Goal: Information Seeking & Learning: Learn about a topic

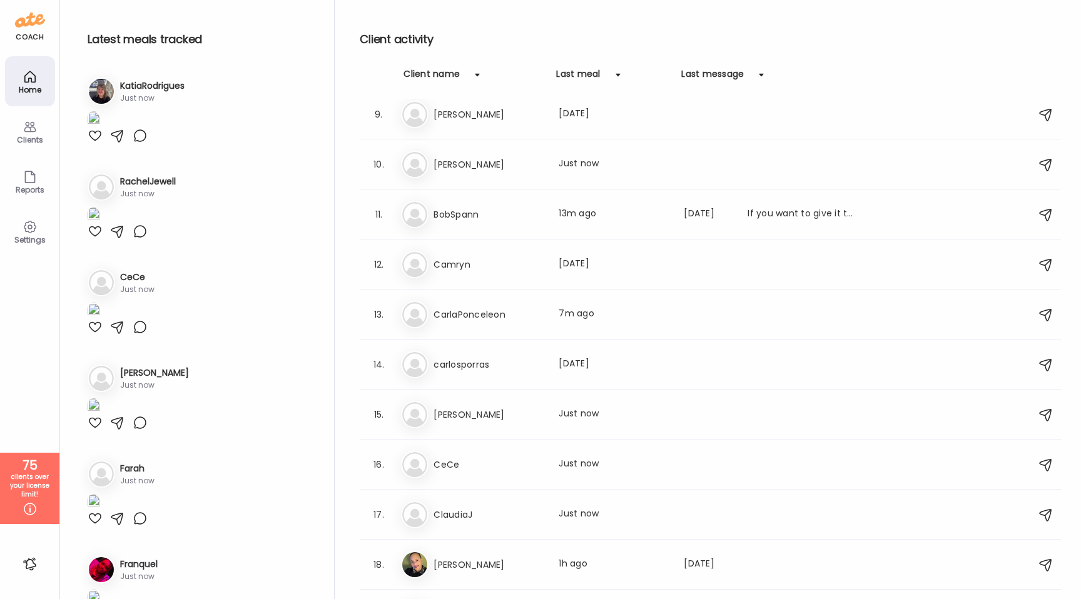
scroll to position [414, 0]
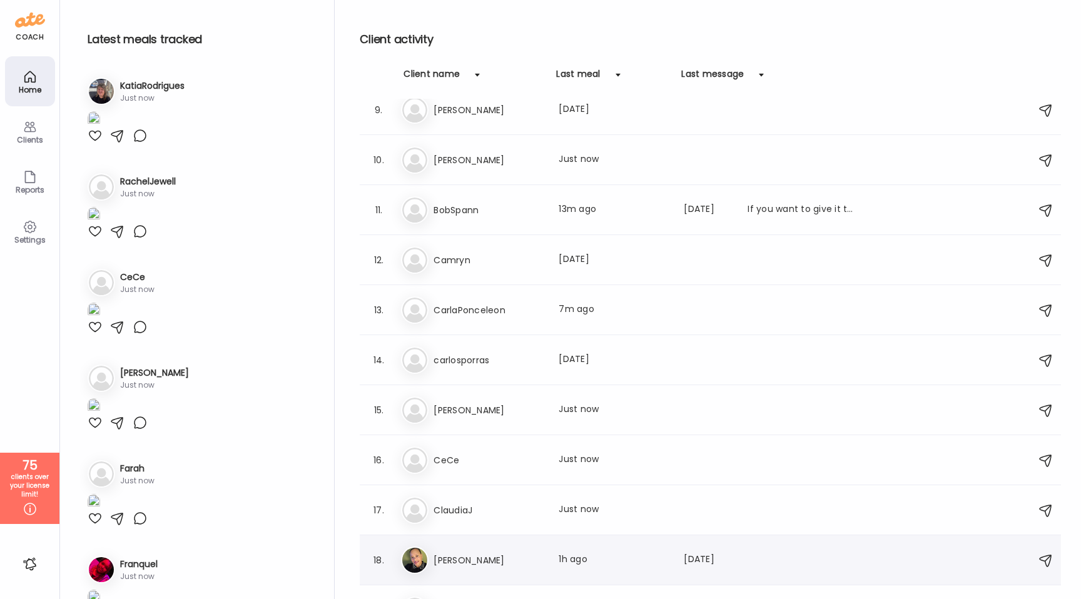
click at [460, 558] on h3 "[PERSON_NAME]" at bounding box center [488, 560] width 110 height 15
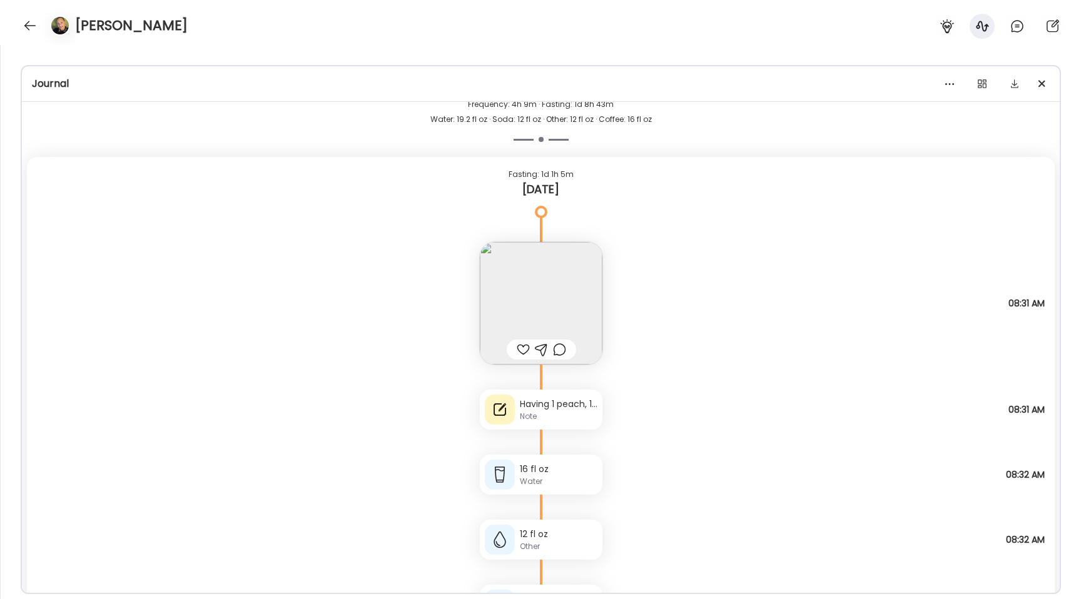
scroll to position [9793, 0]
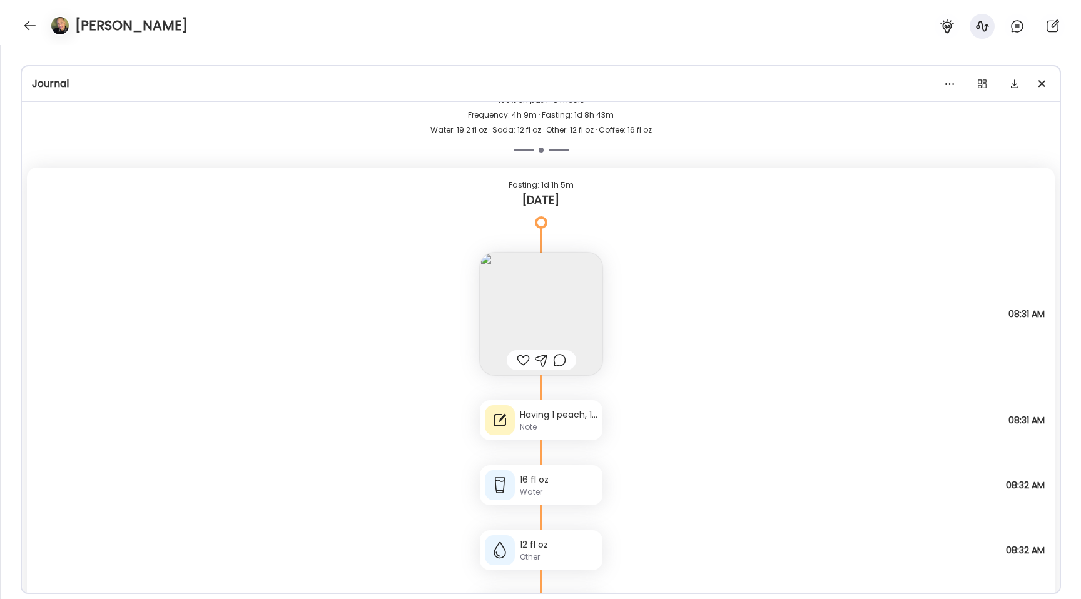
click at [497, 304] on img at bounding box center [541, 314] width 123 height 123
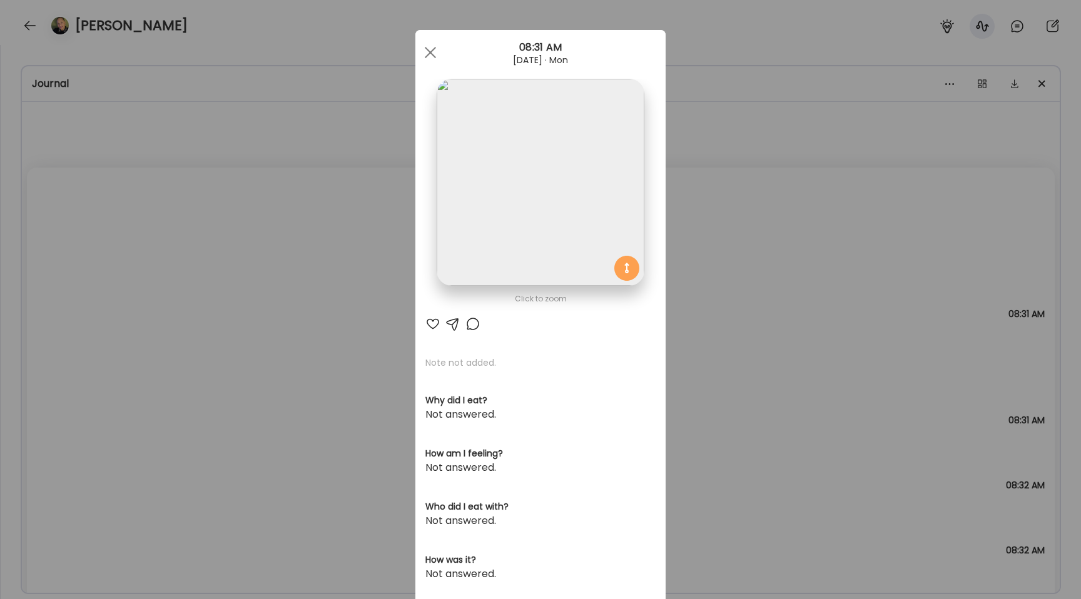
click at [312, 262] on div "Ate Coach Dashboard Wahoo! It’s official Take a moment to set up your Coach Pro…" at bounding box center [540, 299] width 1081 height 599
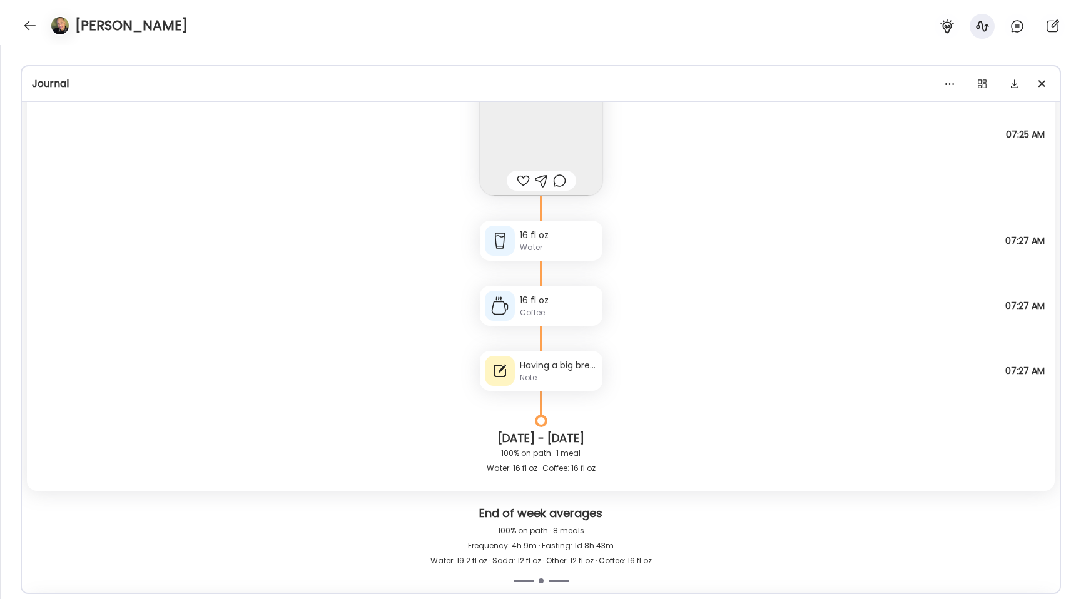
scroll to position [9271, 0]
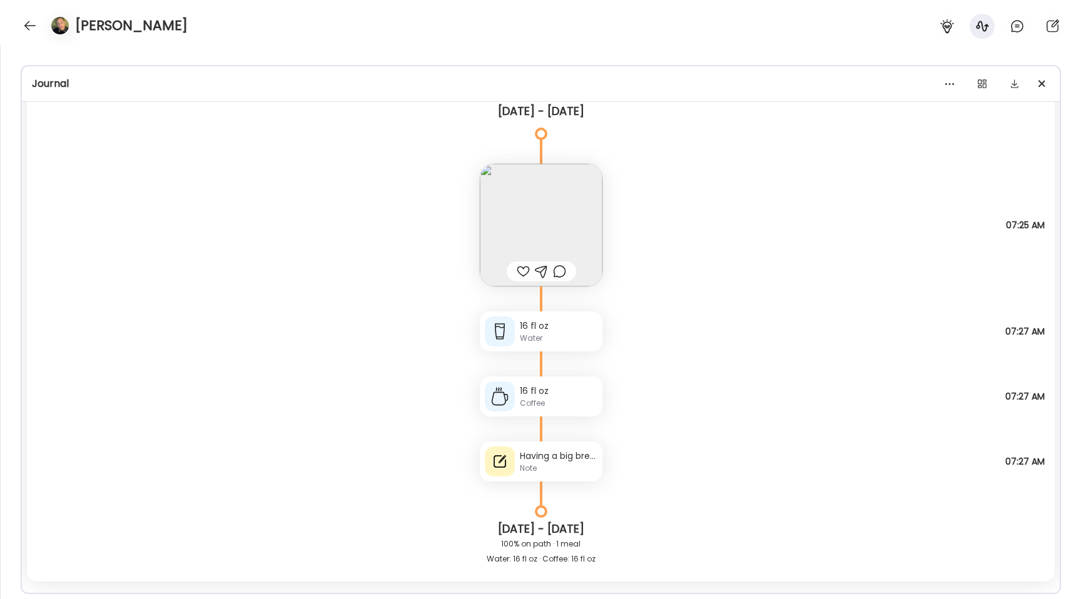
click at [553, 462] on div "Having a big breakfast of 1 egg sandwich (made with 1 egg), 2 slices of Dave's …" at bounding box center [559, 456] width 78 height 13
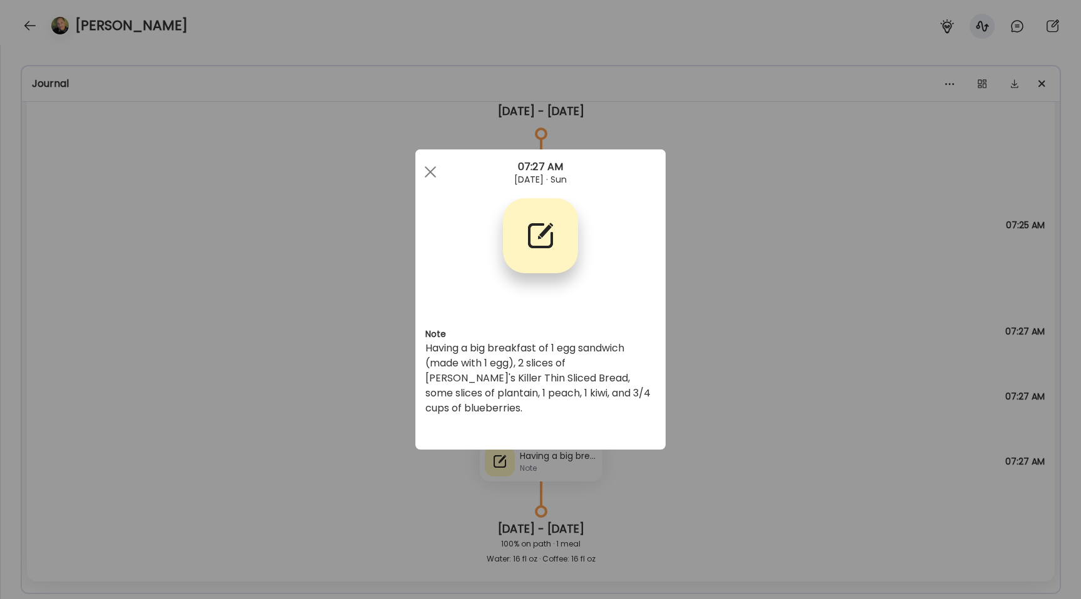
click at [288, 310] on div "Ate Coach Dashboard Wahoo! It’s official Take a moment to set up your Coach Pro…" at bounding box center [540, 299] width 1081 height 599
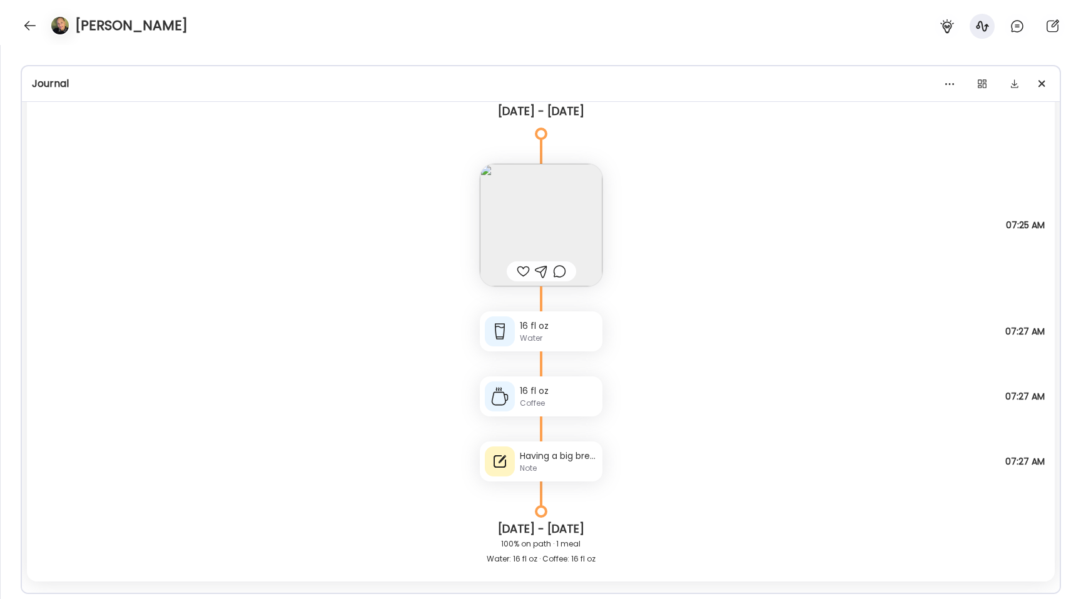
click at [501, 235] on img at bounding box center [541, 225] width 123 height 123
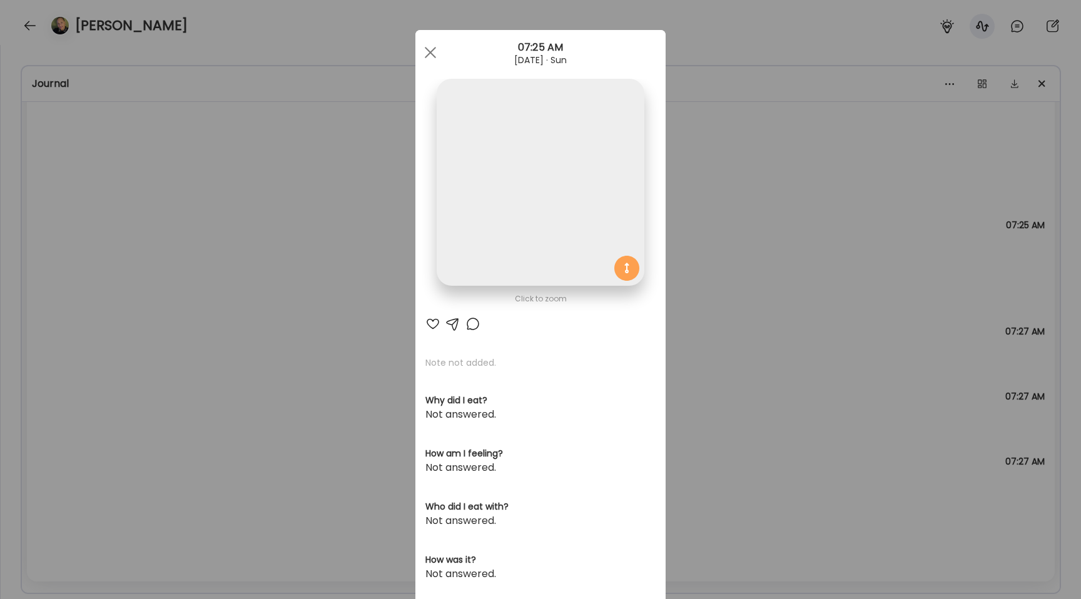
click at [303, 280] on div "Ate Coach Dashboard Wahoo! It’s official Take a moment to set up your Coach Pro…" at bounding box center [540, 299] width 1081 height 599
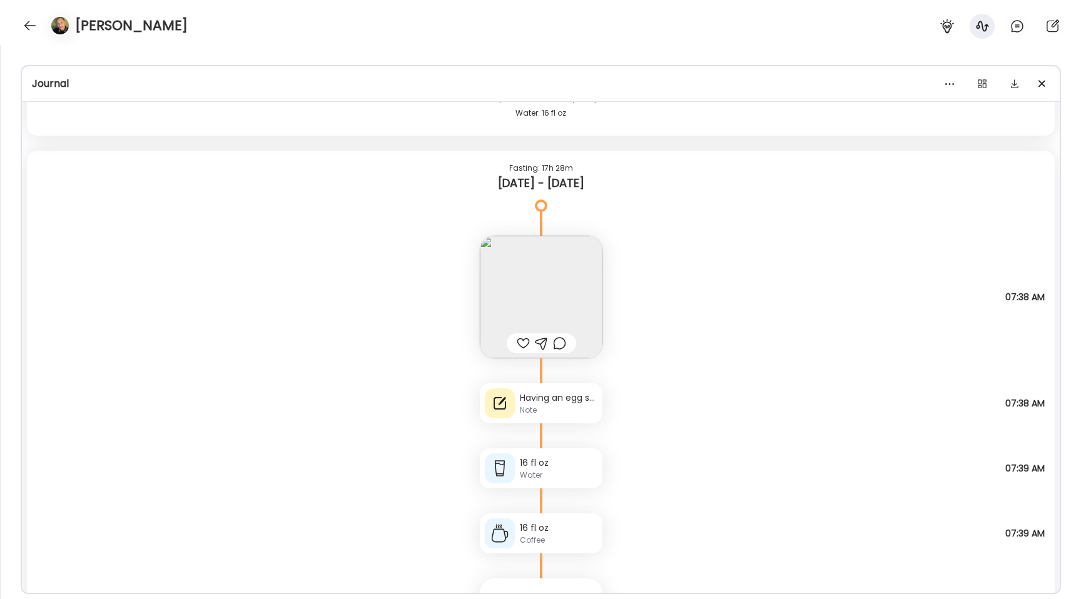
scroll to position [8312, 0]
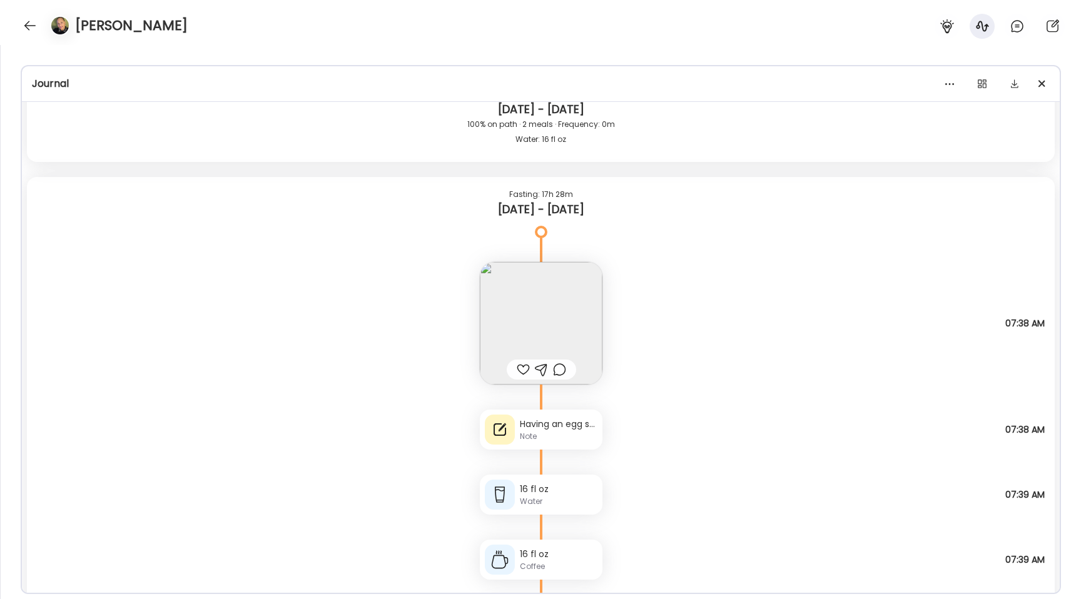
click at [567, 428] on div "Having an egg sandwich (2 eggs), with 2 slices of vegan cheese, and Dave's Kill…" at bounding box center [559, 424] width 78 height 13
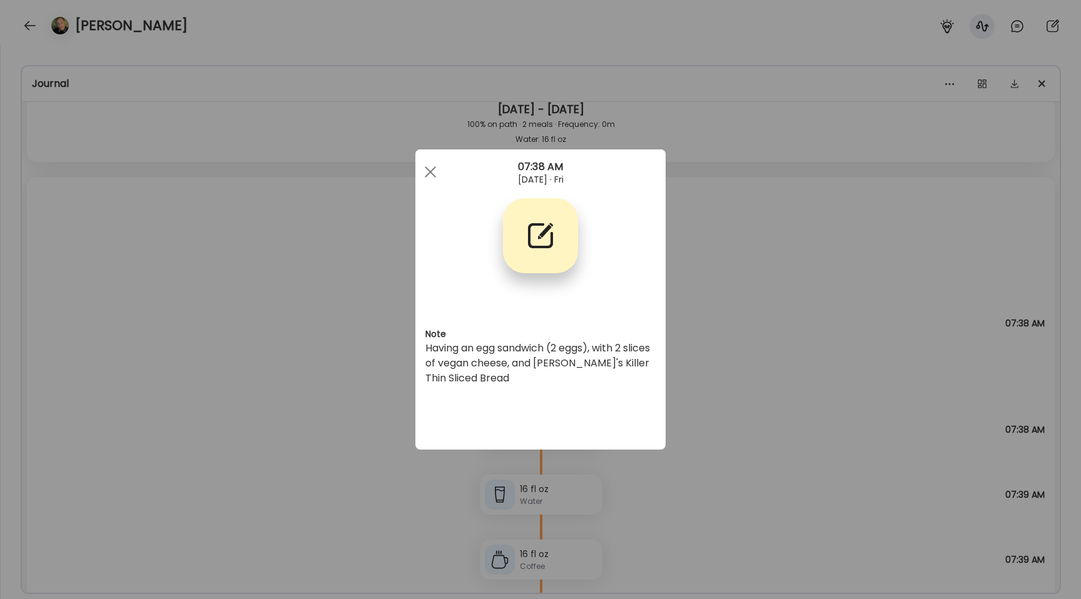
click at [305, 361] on div "Ate Coach Dashboard Wahoo! It’s official Take a moment to set up your Coach Pro…" at bounding box center [540, 299] width 1081 height 599
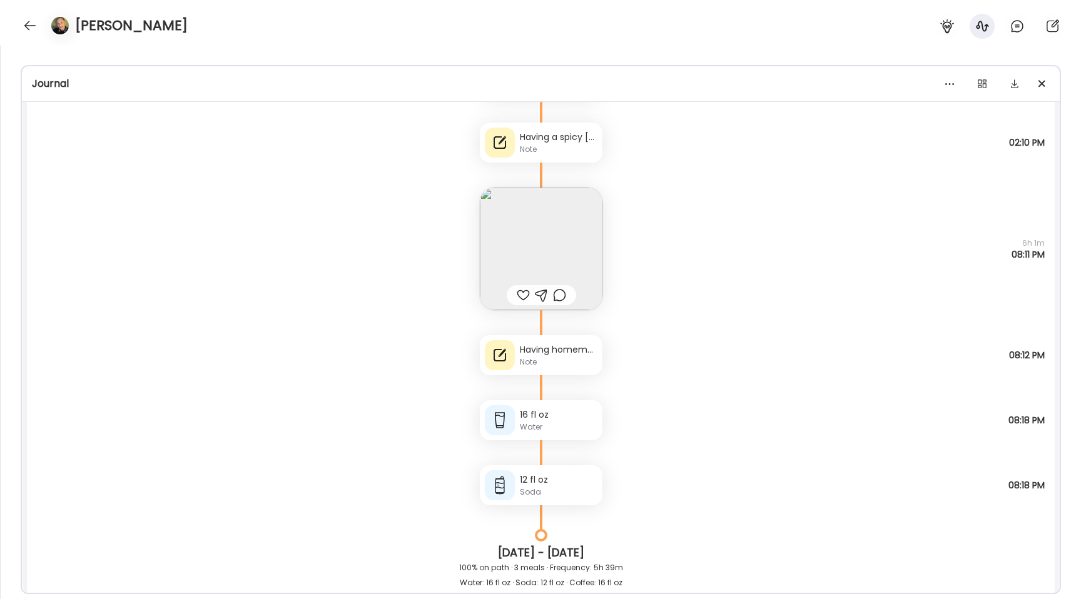
scroll to position [5183, 0]
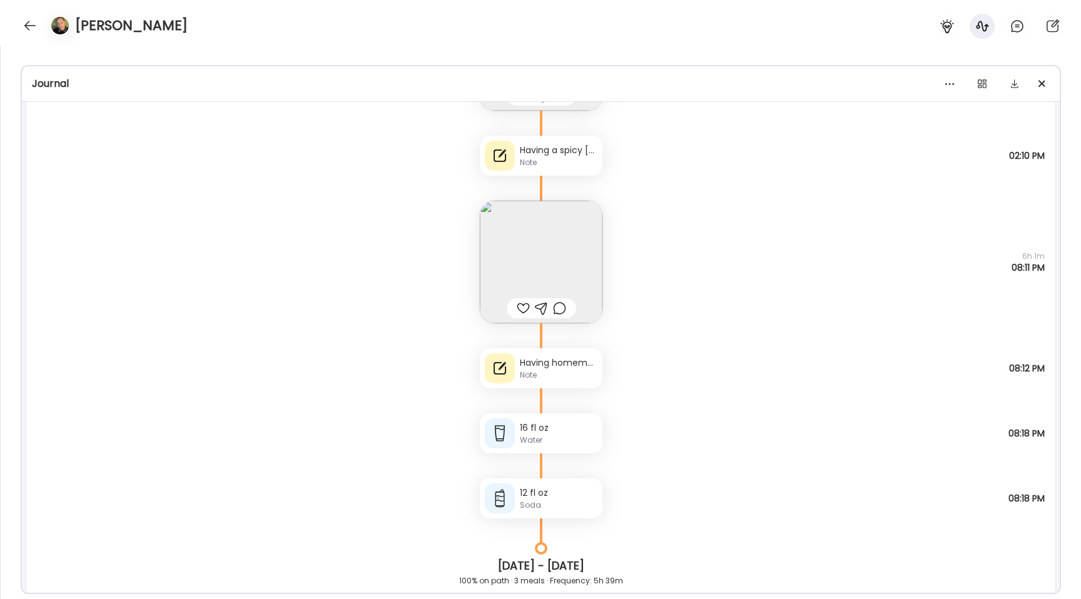
click at [522, 240] on img at bounding box center [541, 262] width 123 height 123
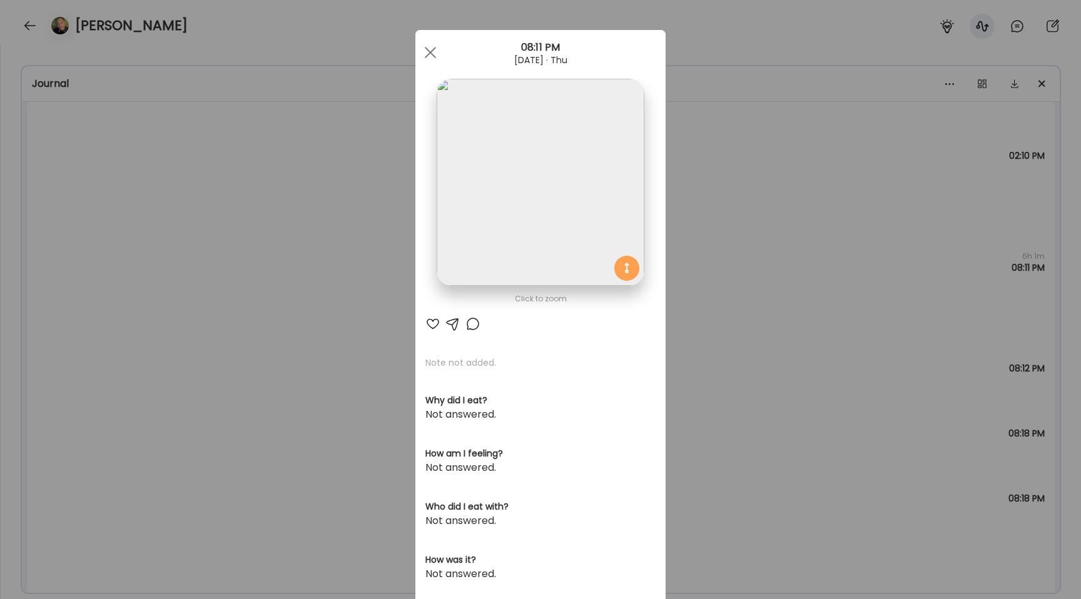
click at [508, 197] on img at bounding box center [540, 182] width 207 height 207
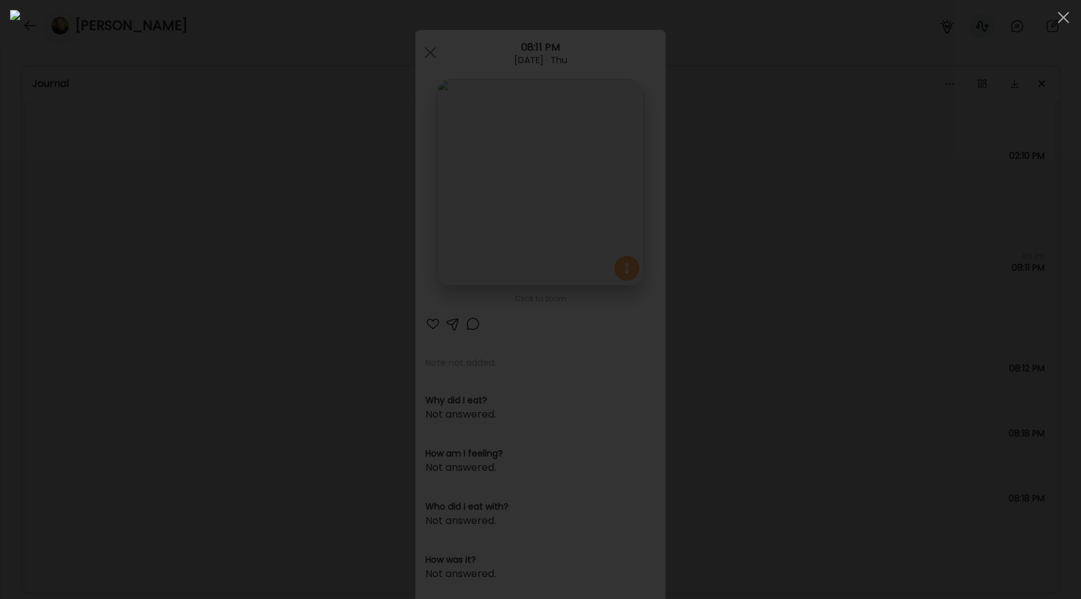
click at [79, 236] on div at bounding box center [540, 299] width 1061 height 579
click at [79, 236] on div "Ate Coach Dashboard Wahoo! It’s official Take a moment to set up your Coach Pro…" at bounding box center [540, 299] width 1081 height 599
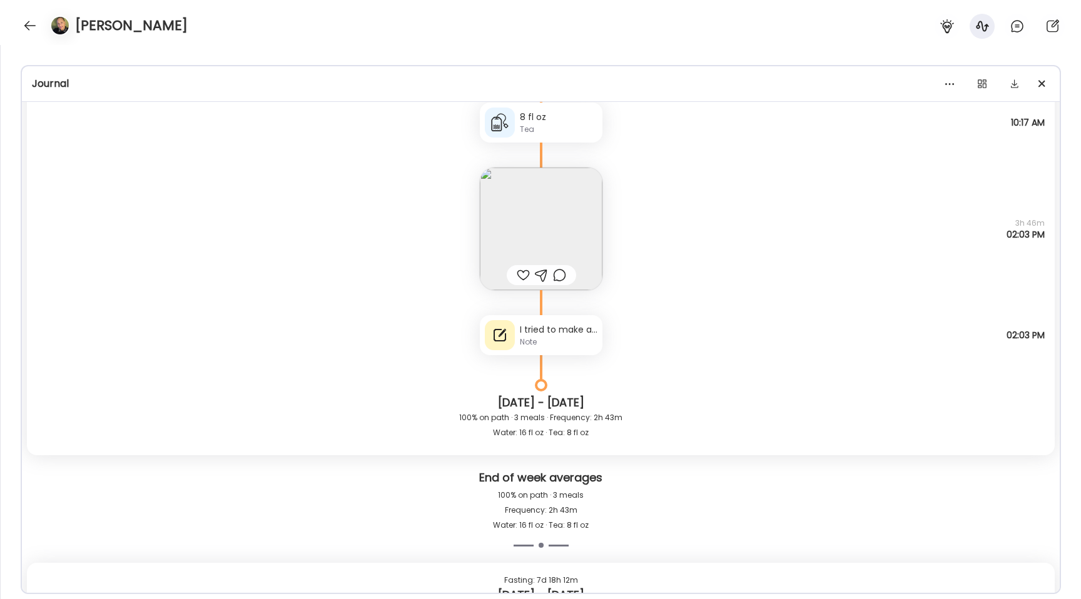
scroll to position [3330, 0]
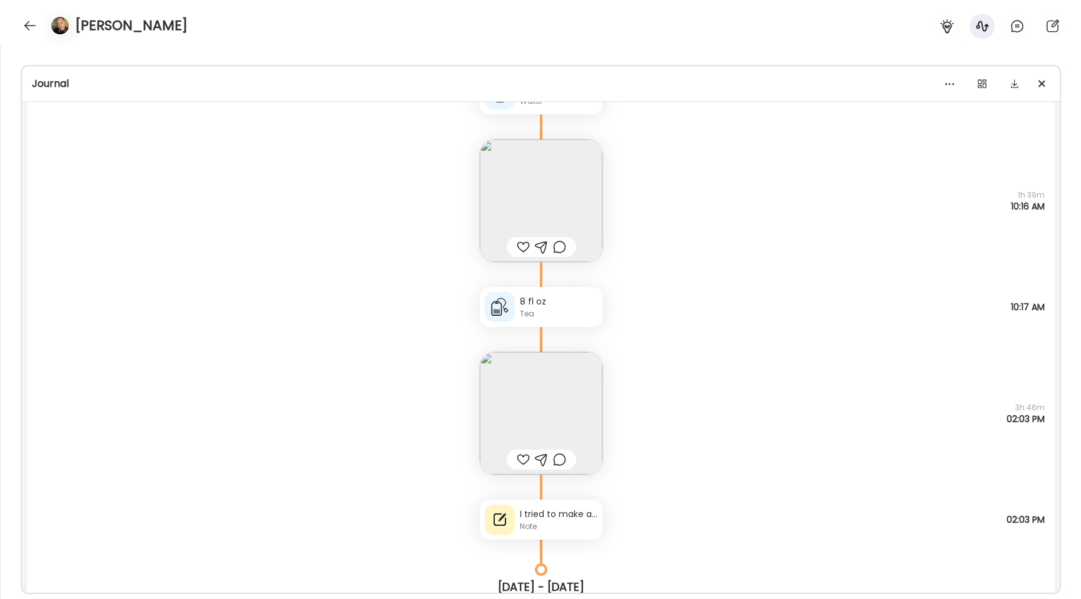
click at [539, 378] on img at bounding box center [541, 413] width 123 height 123
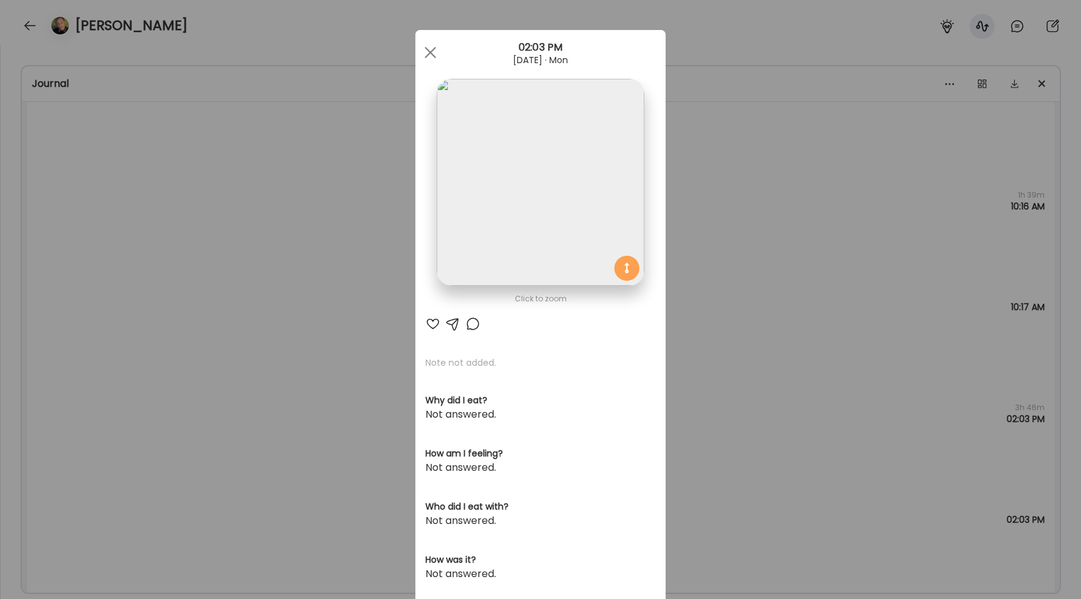
click at [497, 223] on img at bounding box center [540, 182] width 207 height 207
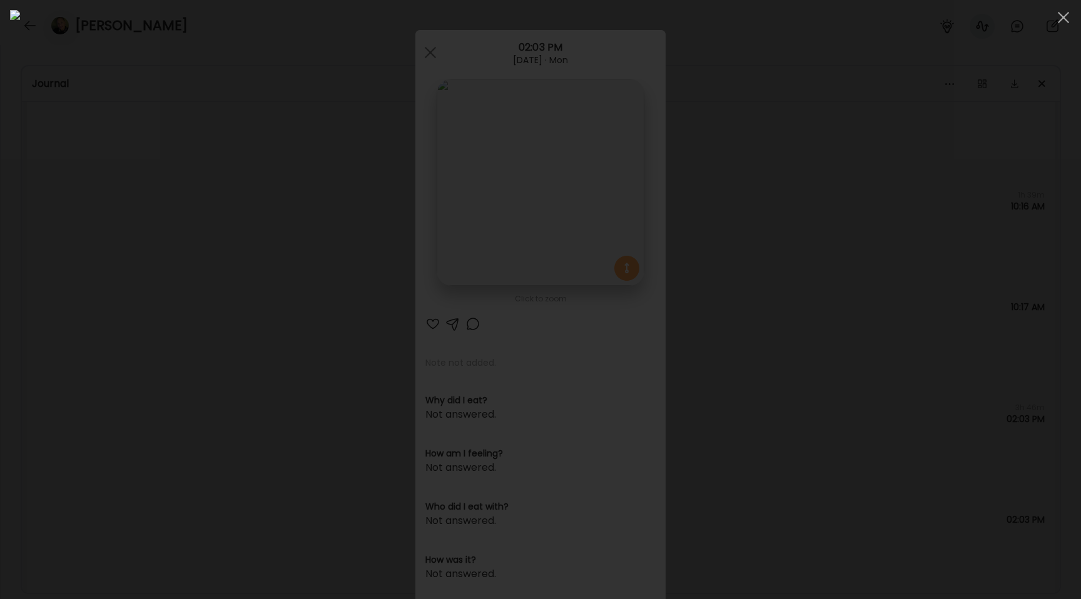
click at [114, 248] on div at bounding box center [540, 299] width 1061 height 579
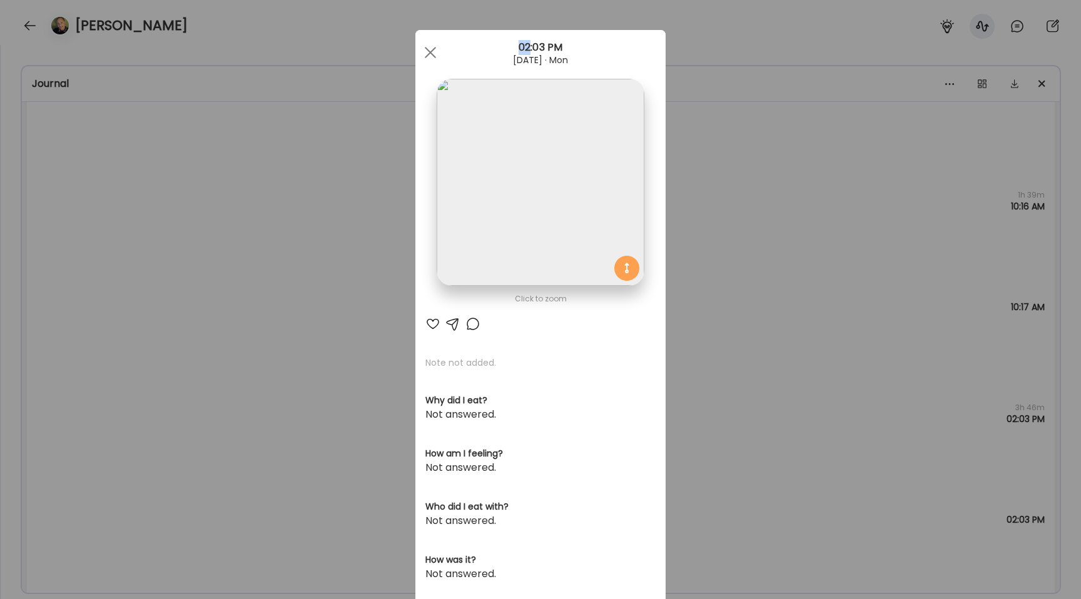
click at [114, 248] on div "Ate Coach Dashboard Wahoo! It’s official Take a moment to set up your Coach Pro…" at bounding box center [540, 299] width 1081 height 599
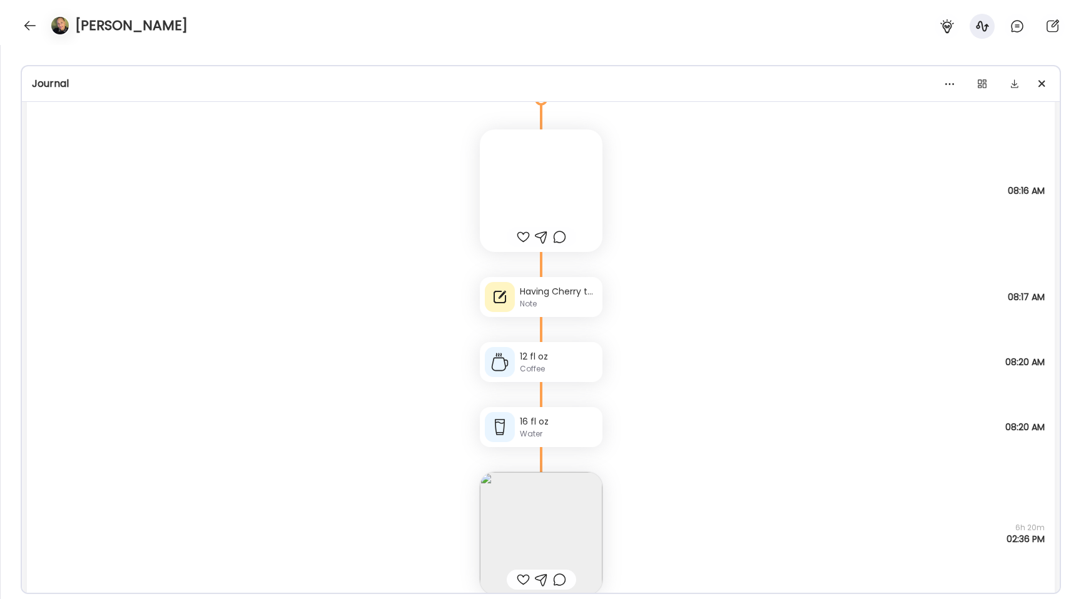
scroll to position [4065, 0]
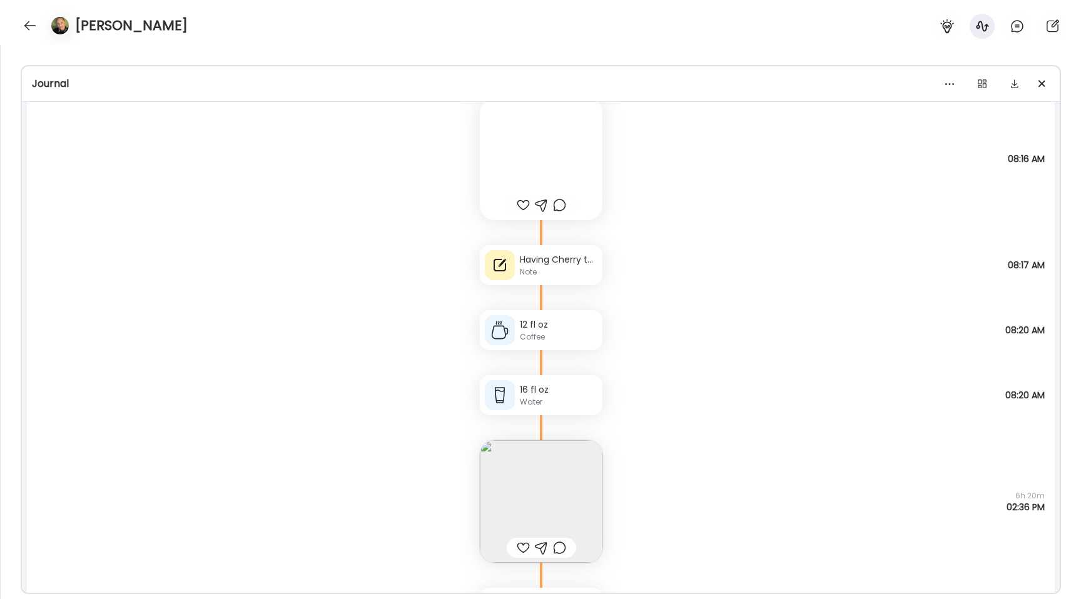
click at [542, 268] on div "Note" at bounding box center [559, 271] width 78 height 11
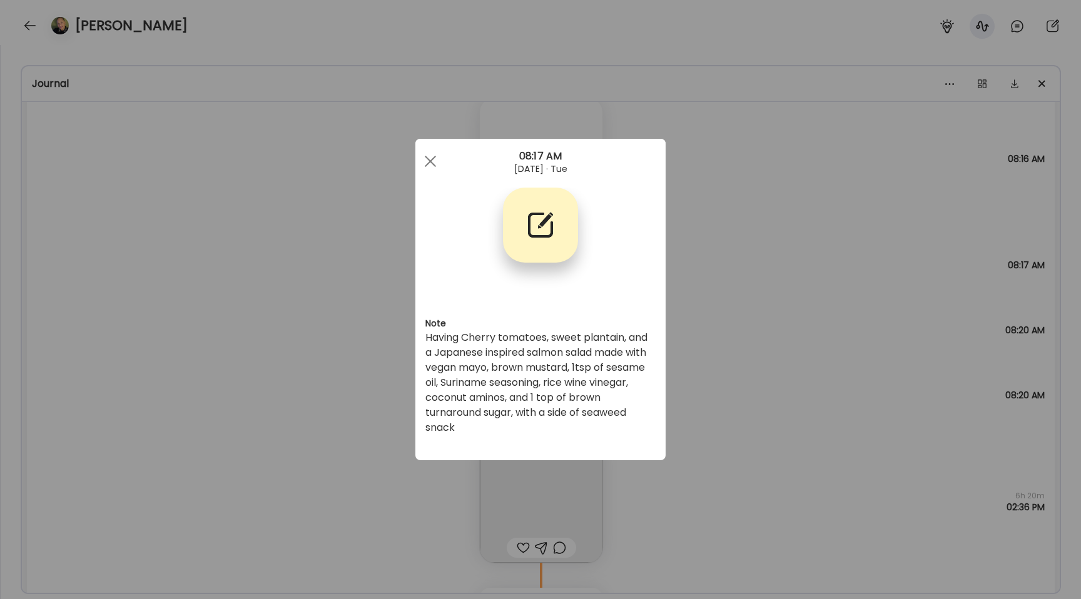
click at [303, 377] on div "Ate Coach Dashboard Wahoo! It’s official Take a moment to set up your Coach Pro…" at bounding box center [540, 299] width 1081 height 599
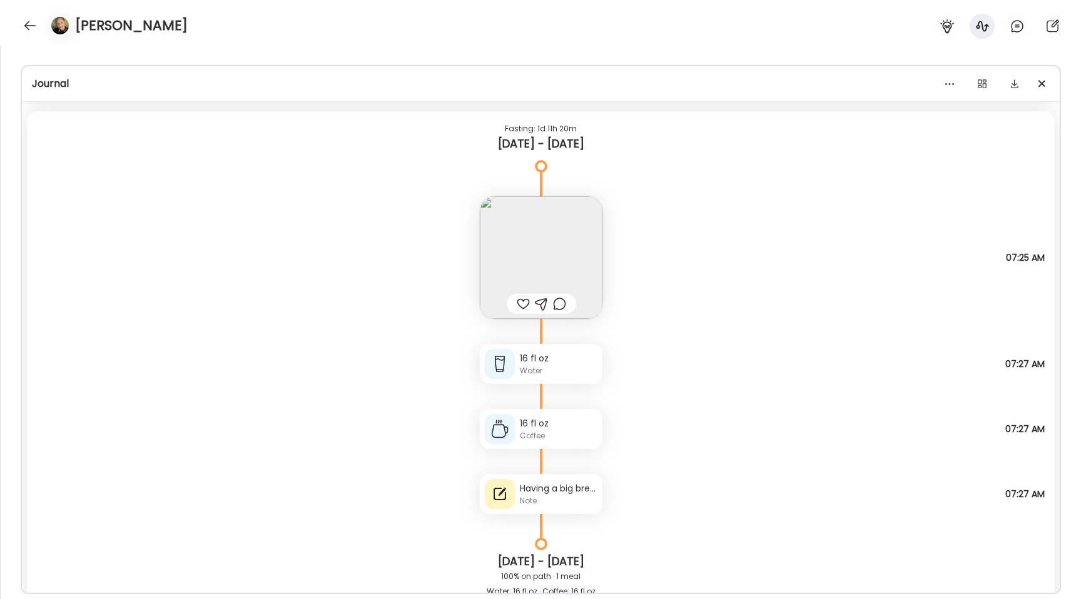
scroll to position [9363, 0]
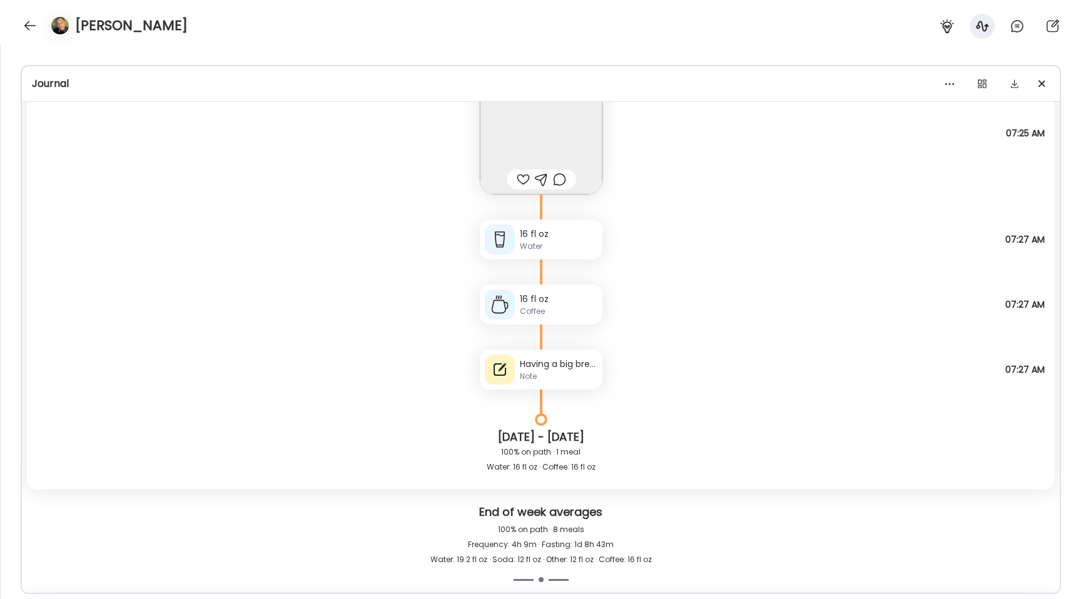
click at [530, 362] on div "Having a big breakfast of 1 egg sandwich (made with 1 egg), 2 slices of Dave's …" at bounding box center [559, 364] width 78 height 13
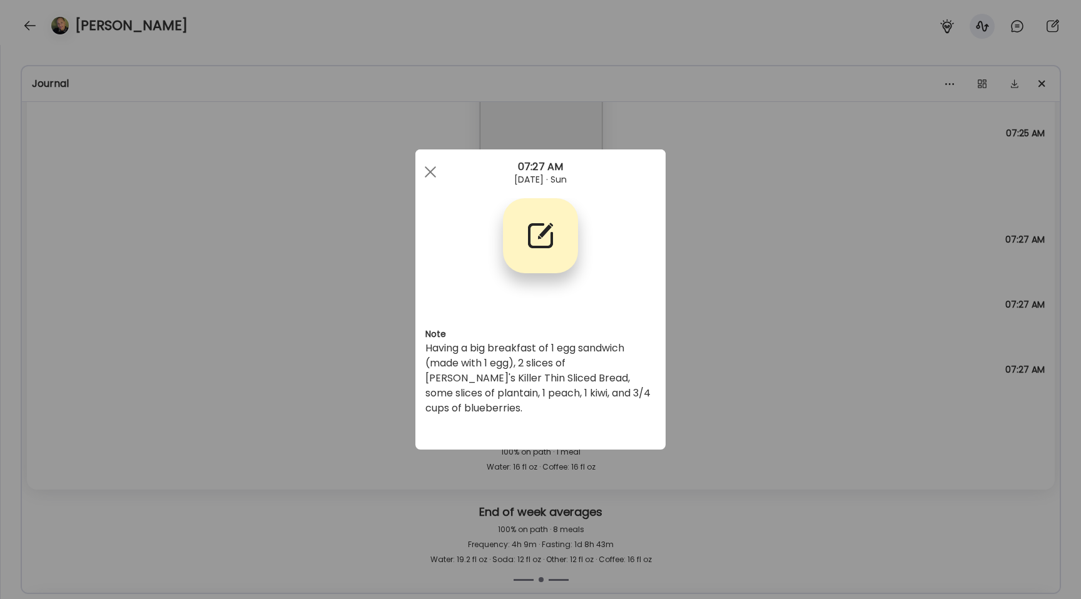
click at [313, 329] on div "Ate Coach Dashboard Wahoo! It’s official Take a moment to set up your Coach Pro…" at bounding box center [540, 299] width 1081 height 599
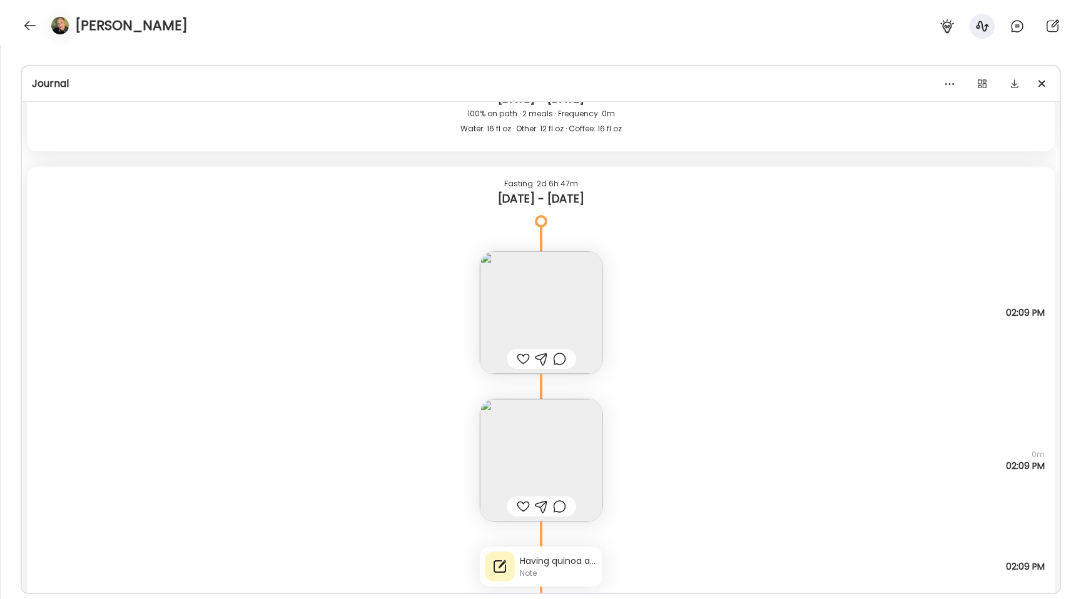
scroll to position [7742, 0]
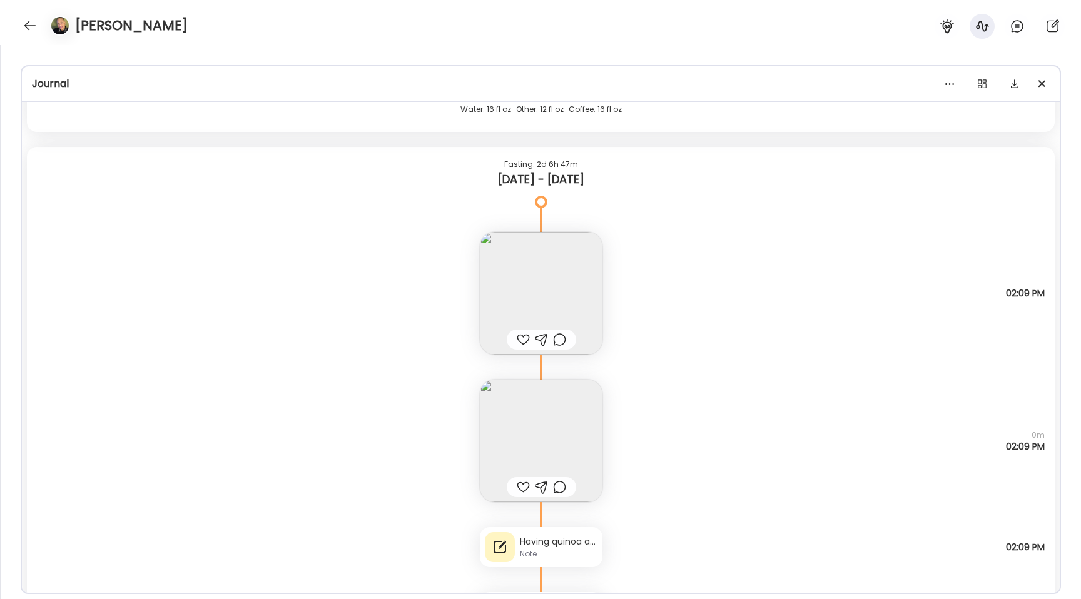
click at [515, 430] on img at bounding box center [541, 441] width 123 height 123
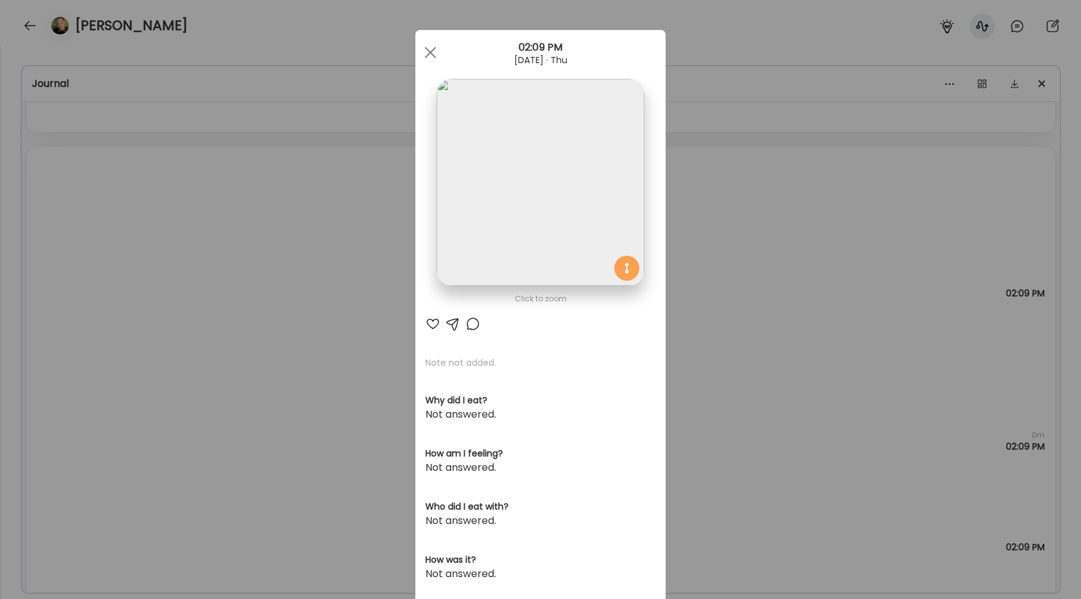
click at [458, 185] on img at bounding box center [540, 182] width 207 height 207
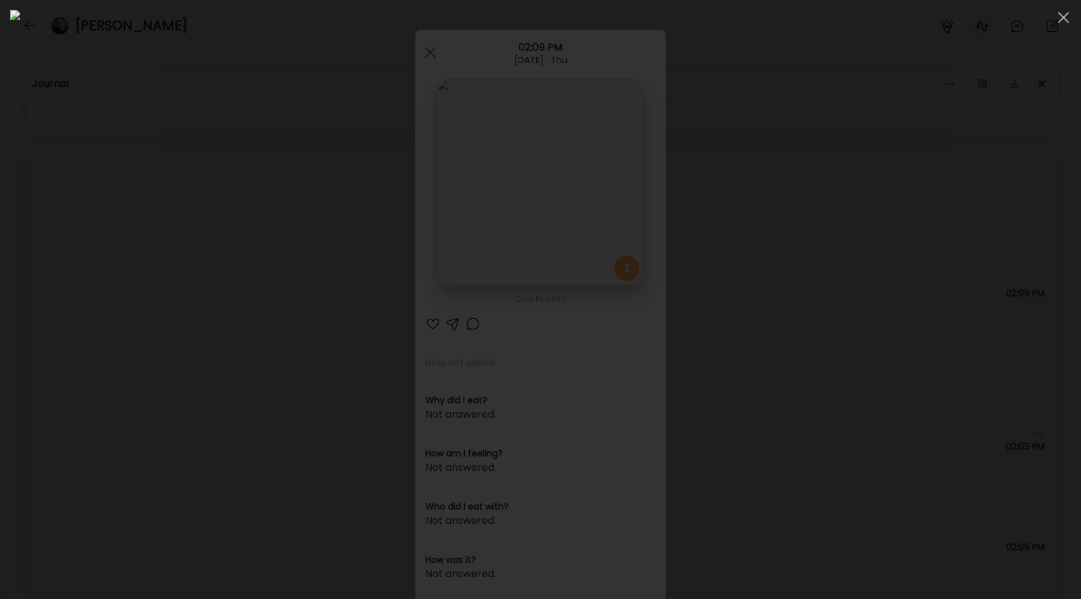
click at [85, 286] on div at bounding box center [540, 299] width 1061 height 579
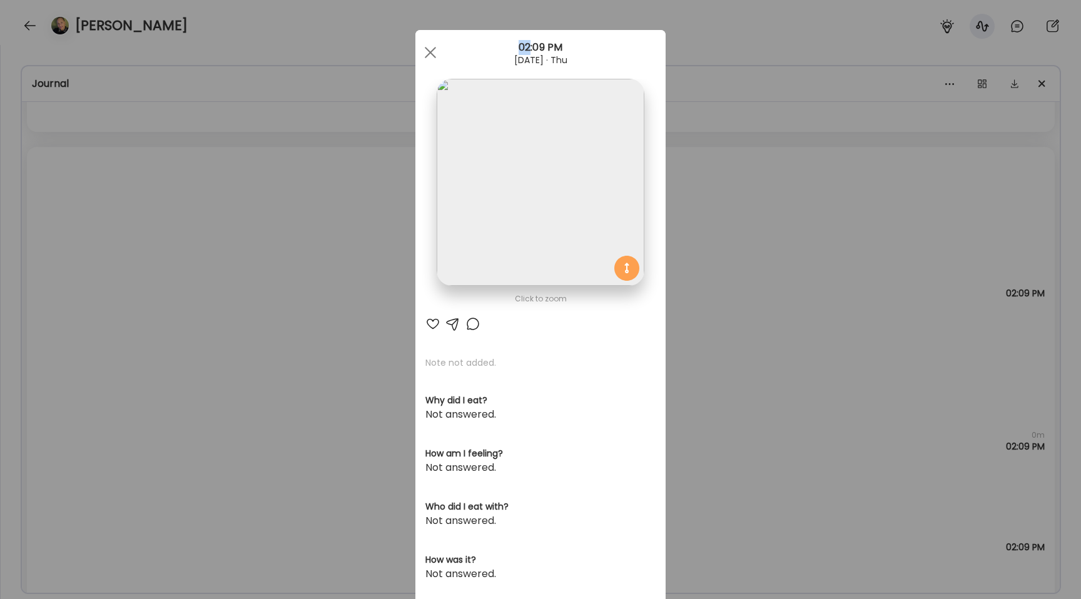
click at [85, 286] on div "Ate Coach Dashboard Wahoo! It’s official Take a moment to set up your Coach Pro…" at bounding box center [540, 299] width 1081 height 599
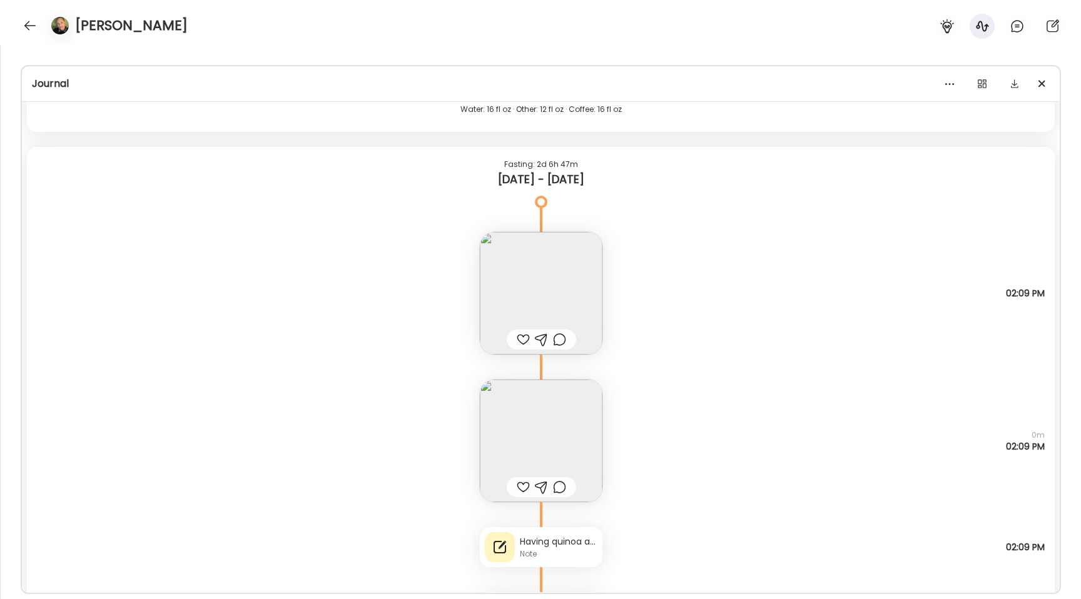
click at [498, 310] on img at bounding box center [541, 293] width 123 height 123
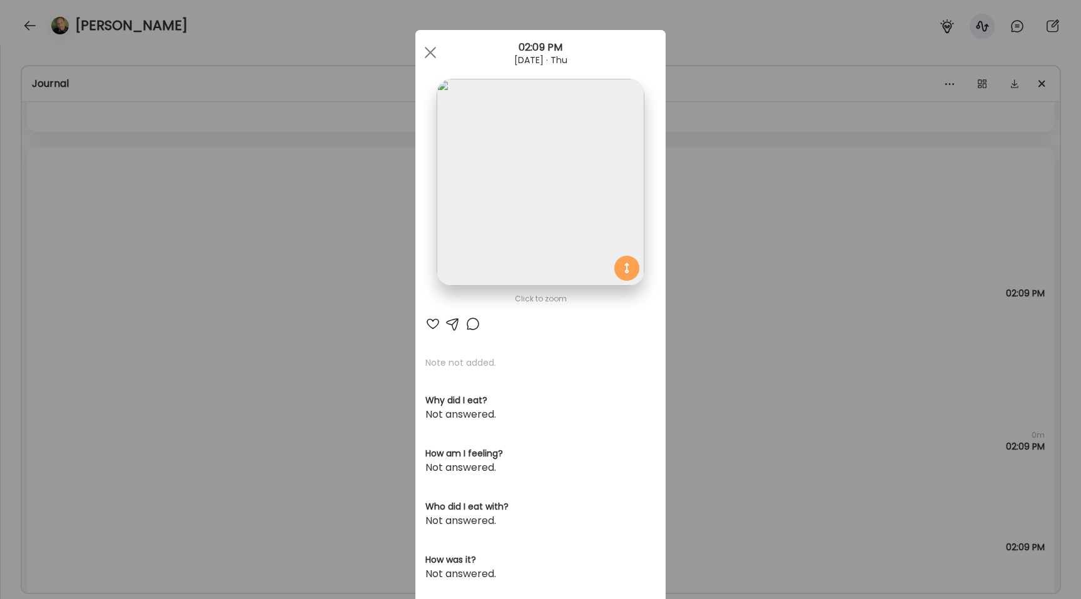
click at [494, 216] on img at bounding box center [540, 182] width 207 height 207
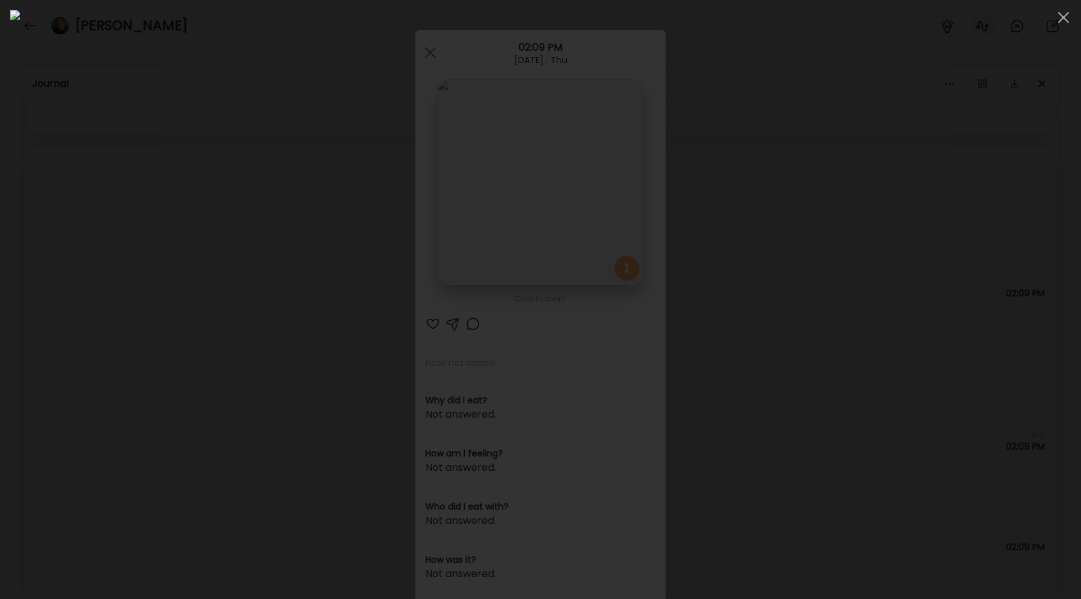
click at [146, 242] on div at bounding box center [540, 299] width 1061 height 579
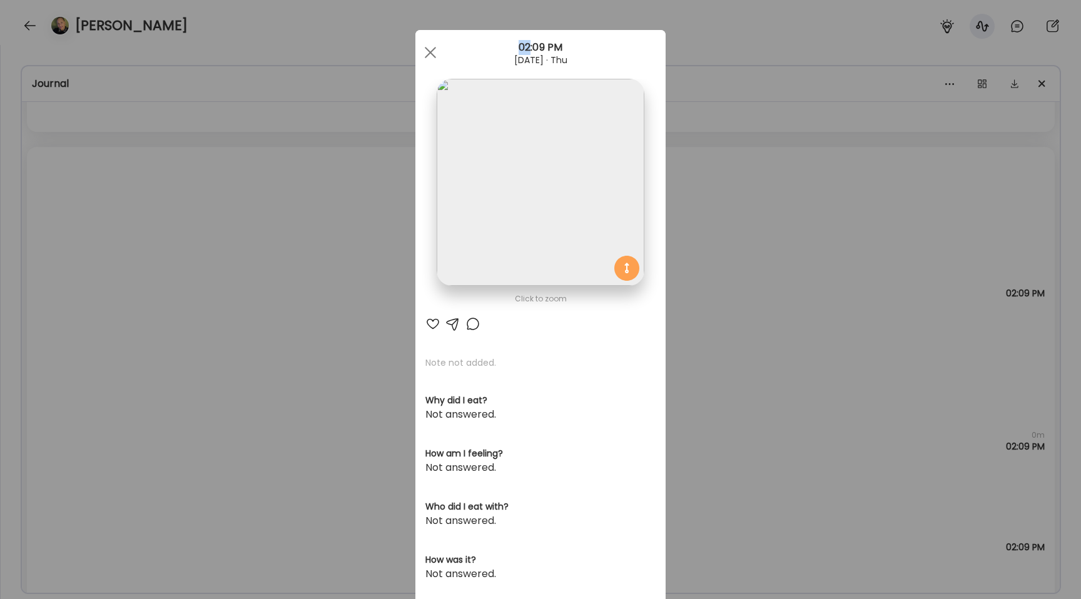
click at [146, 242] on div "Ate Coach Dashboard Wahoo! It’s official Take a moment to set up your Coach Pro…" at bounding box center [540, 299] width 1081 height 599
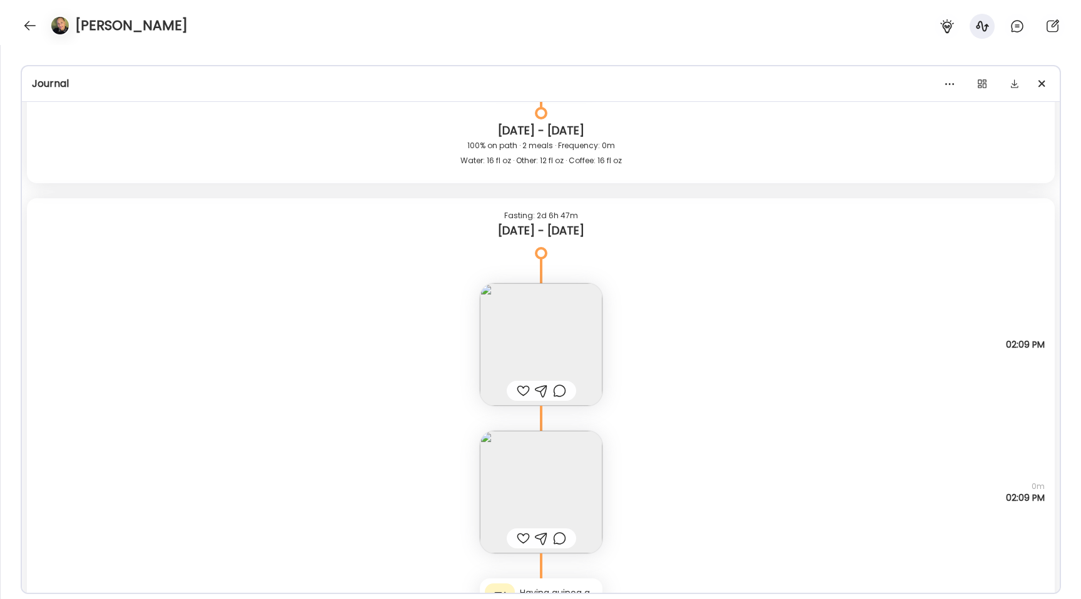
scroll to position [7731, 0]
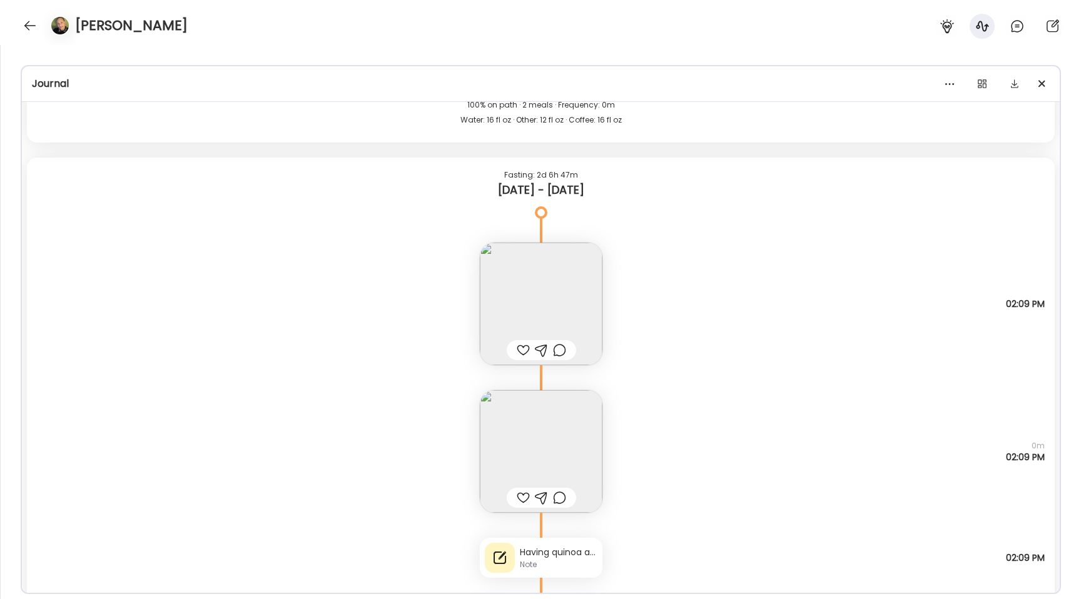
click at [497, 448] on img at bounding box center [541, 451] width 123 height 123
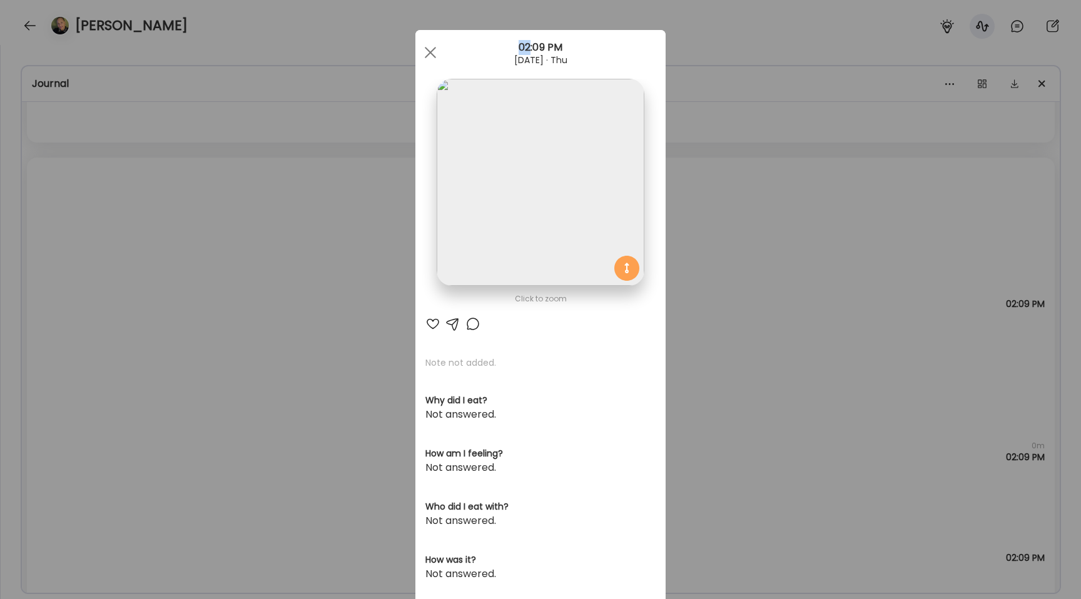
click at [353, 444] on div "Ate Coach Dashboard Wahoo! It’s official Take a moment to set up your Coach Pro…" at bounding box center [540, 299] width 1081 height 599
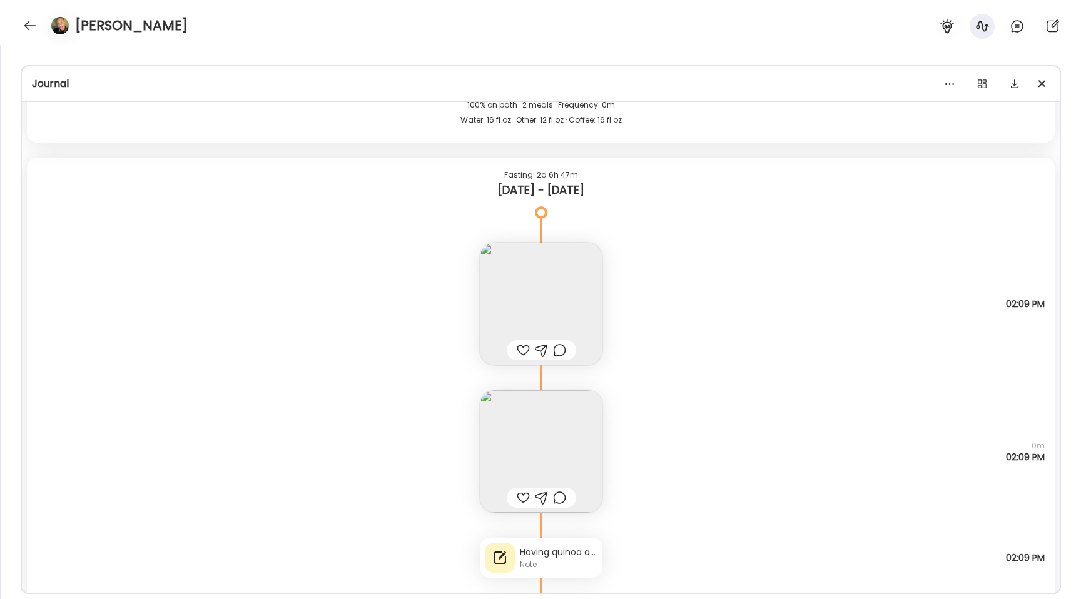
click at [554, 564] on div "Note" at bounding box center [559, 564] width 78 height 11
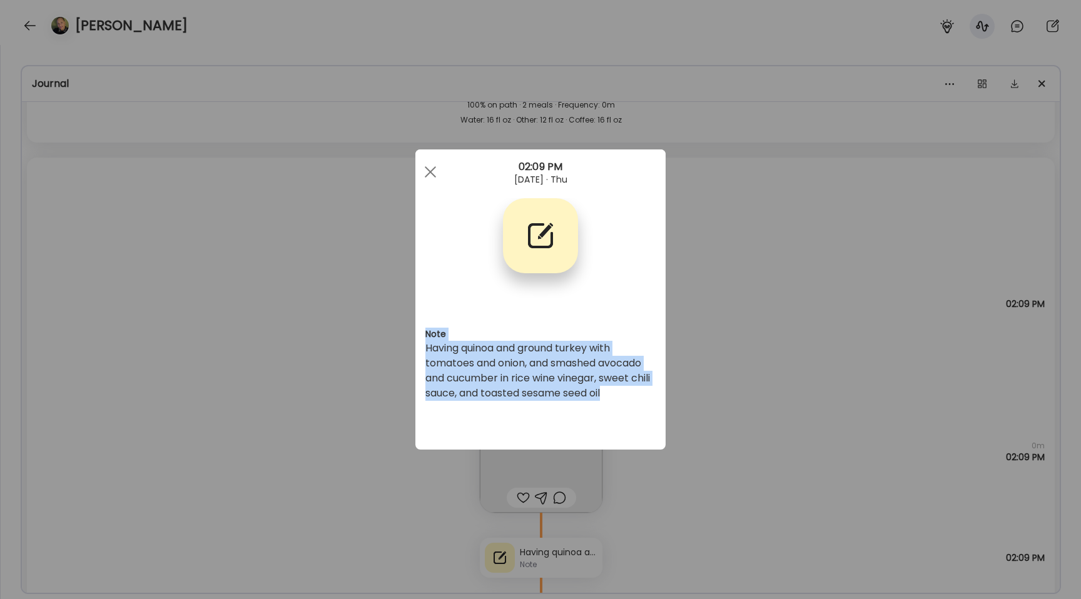
drag, startPoint x: 636, startPoint y: 392, endPoint x: 422, endPoint y: 336, distance: 220.6
click at [422, 336] on div "Note Having quinoa and ground turkey with tomatoes and onion, and smashed avoca…" at bounding box center [540, 300] width 250 height 300
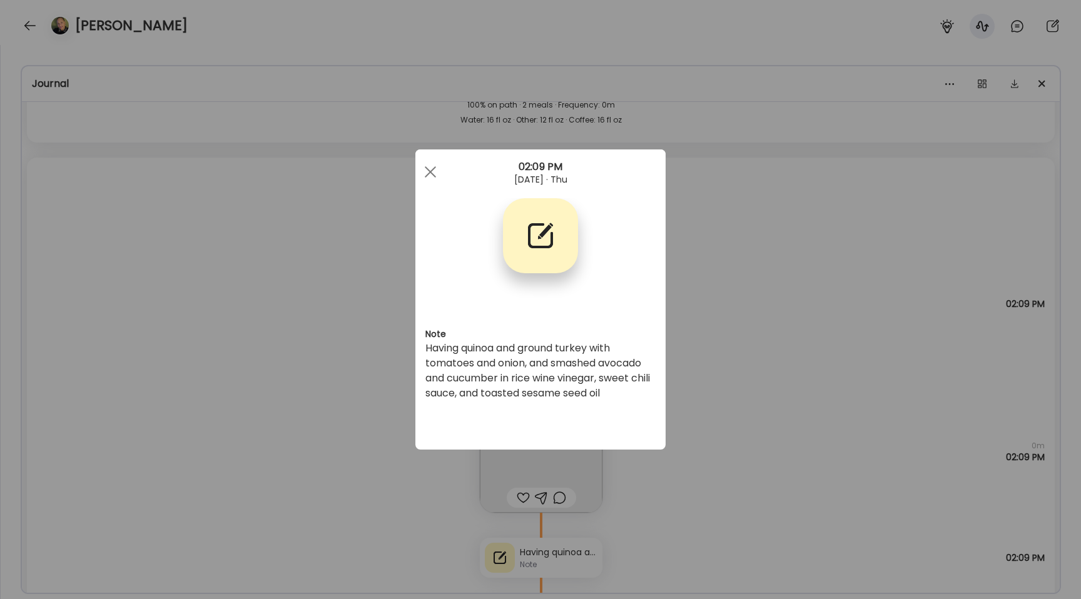
click at [465, 391] on div "Having quinoa and ground turkey with tomatoes and onion, and smashed avocado an…" at bounding box center [540, 371] width 230 height 60
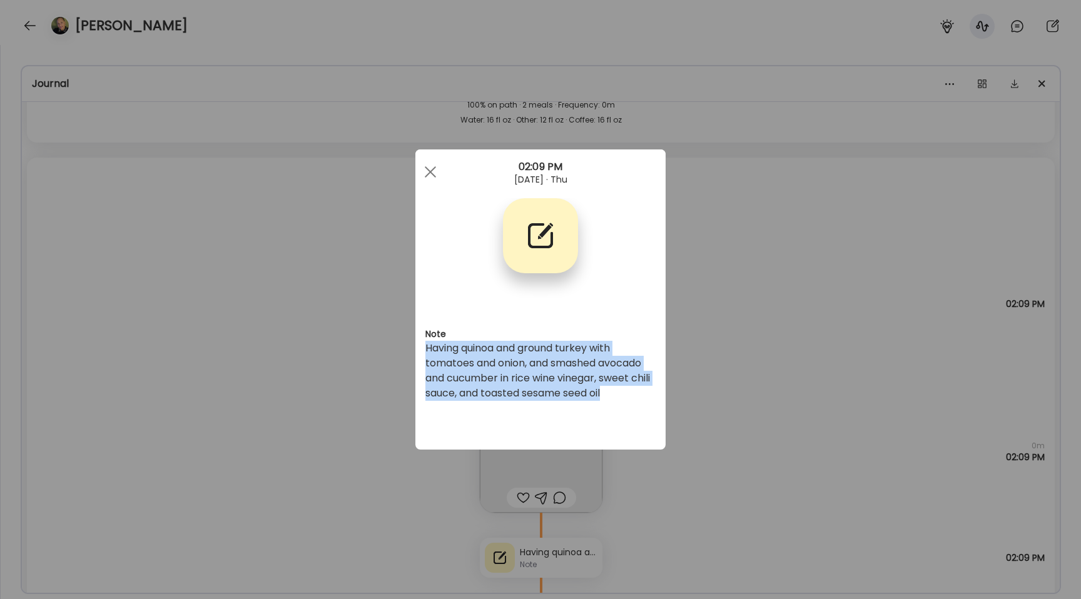
drag, startPoint x: 623, startPoint y: 391, endPoint x: 423, endPoint y: 350, distance: 204.3
click at [423, 350] on div "Note Having quinoa and ground turkey with tomatoes and onion, and smashed avoca…" at bounding box center [540, 300] width 250 height 300
copy div "Having quinoa and ground turkey with tomatoes and onion, and smashed avocado an…"
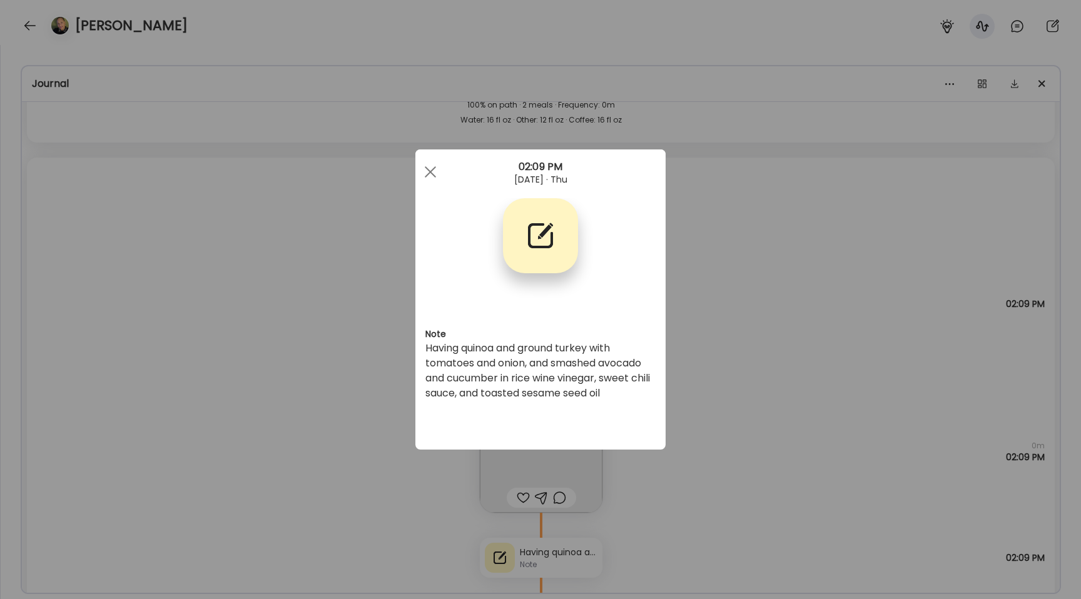
click at [115, 48] on div "Ate Coach Dashboard Wahoo! It’s official Take a moment to set up your Coach Pro…" at bounding box center [540, 299] width 1081 height 599
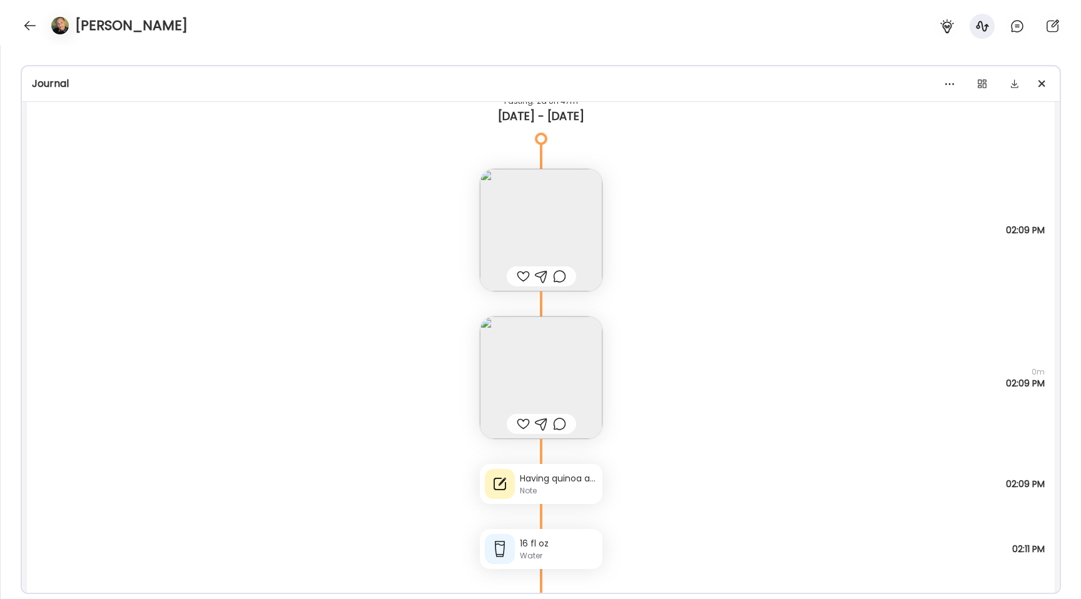
scroll to position [7830, 0]
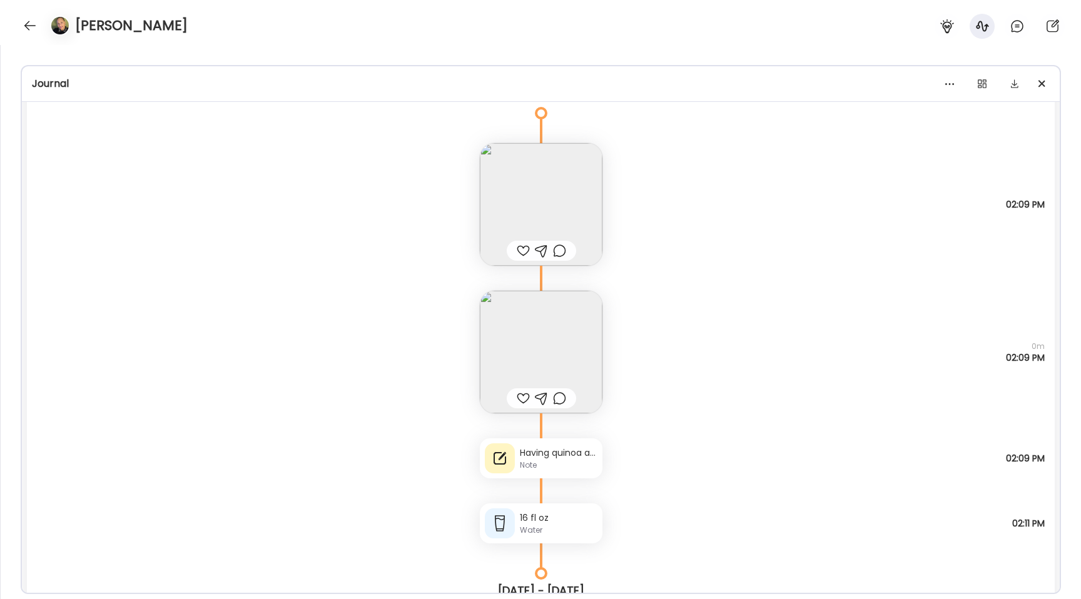
click at [525, 461] on div "Note" at bounding box center [559, 465] width 78 height 11
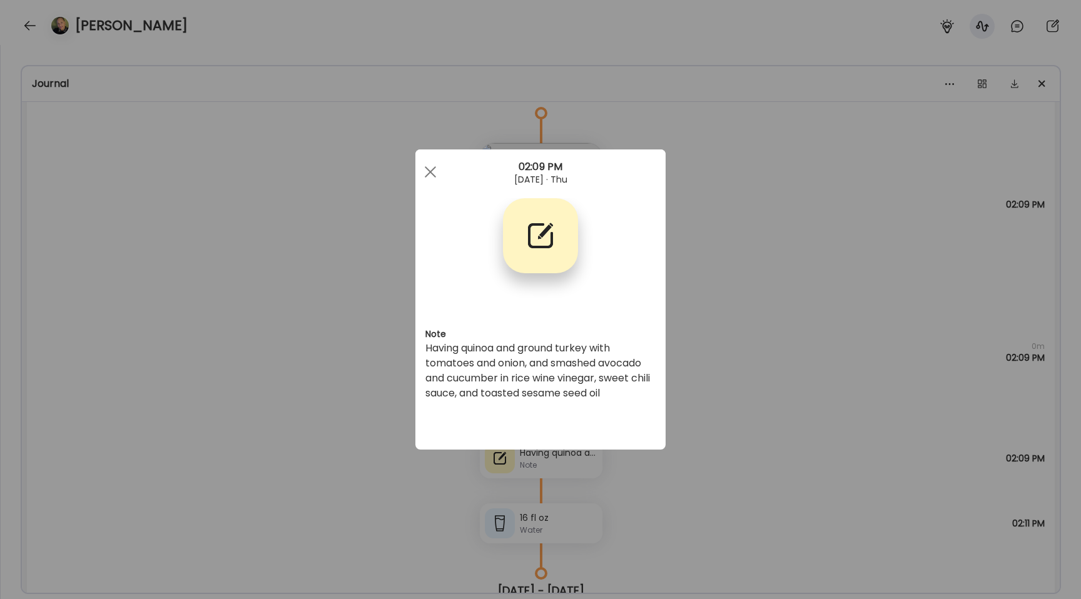
click at [345, 380] on div "Ate Coach Dashboard Wahoo! It’s official Take a moment to set up your Coach Pro…" at bounding box center [540, 299] width 1081 height 599
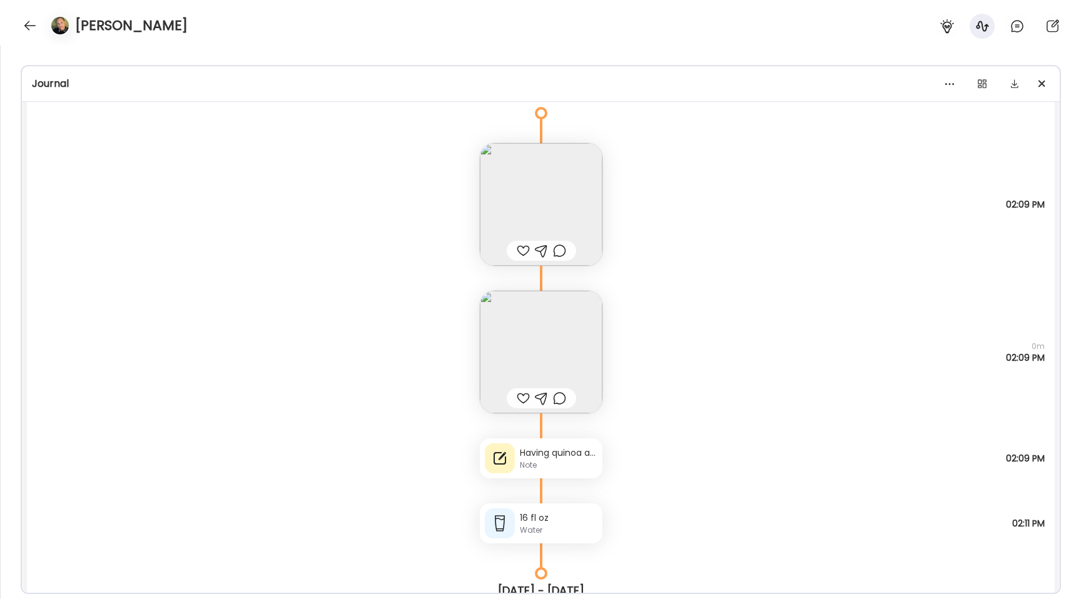
click at [345, 380] on div "Note not added Questions not answered 0m 02:09 PM" at bounding box center [541, 340] width 1028 height 148
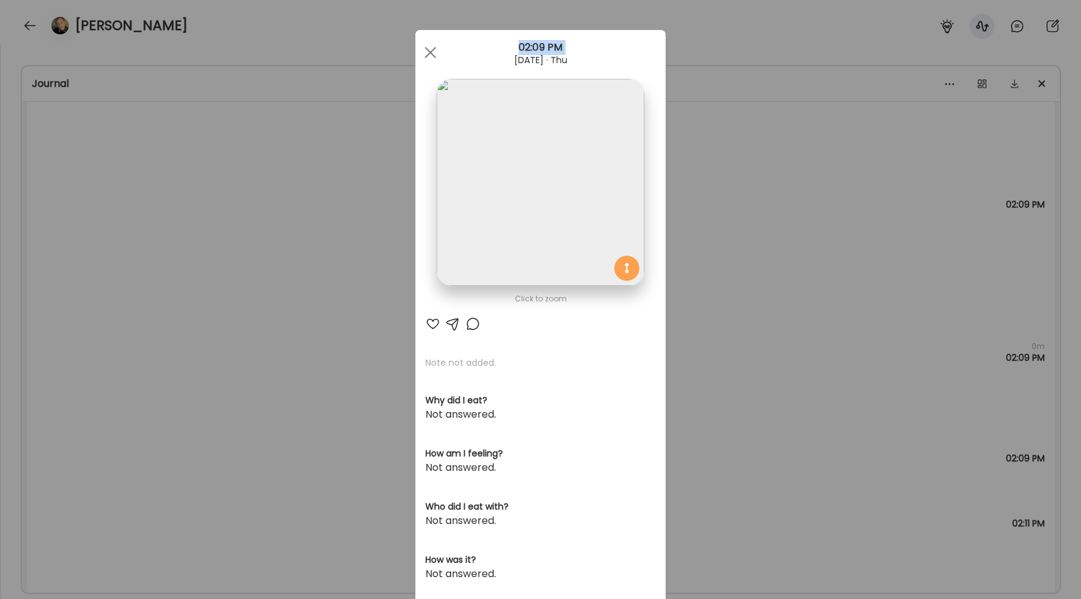
click at [345, 380] on div "Ate Coach Dashboard Wahoo! It’s official Take a moment to set up your Coach Pro…" at bounding box center [540, 299] width 1081 height 599
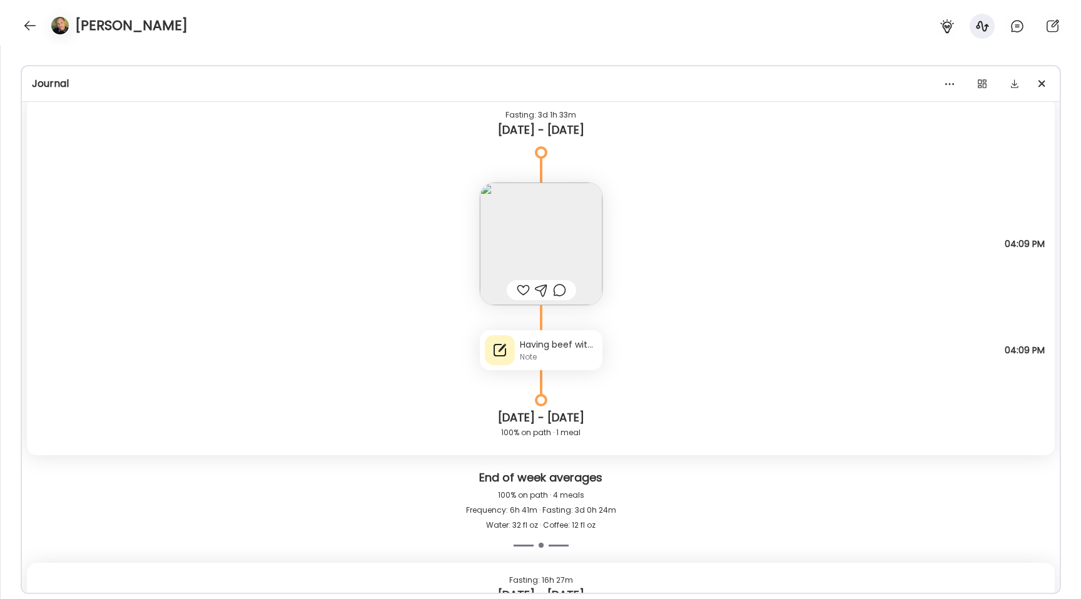
scroll to position [2503, 0]
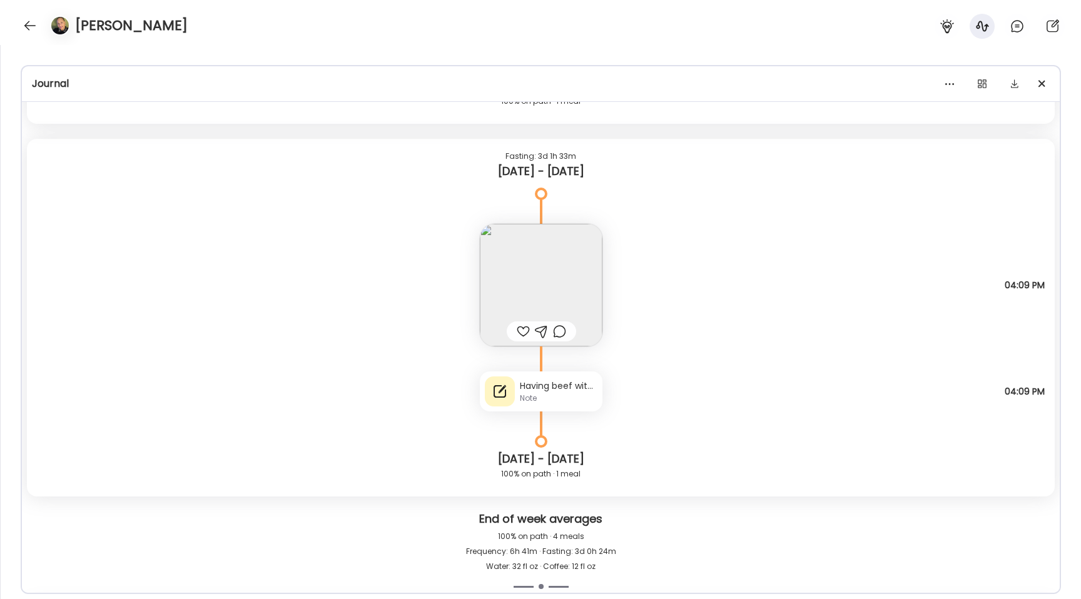
click at [551, 294] on img at bounding box center [541, 285] width 123 height 123
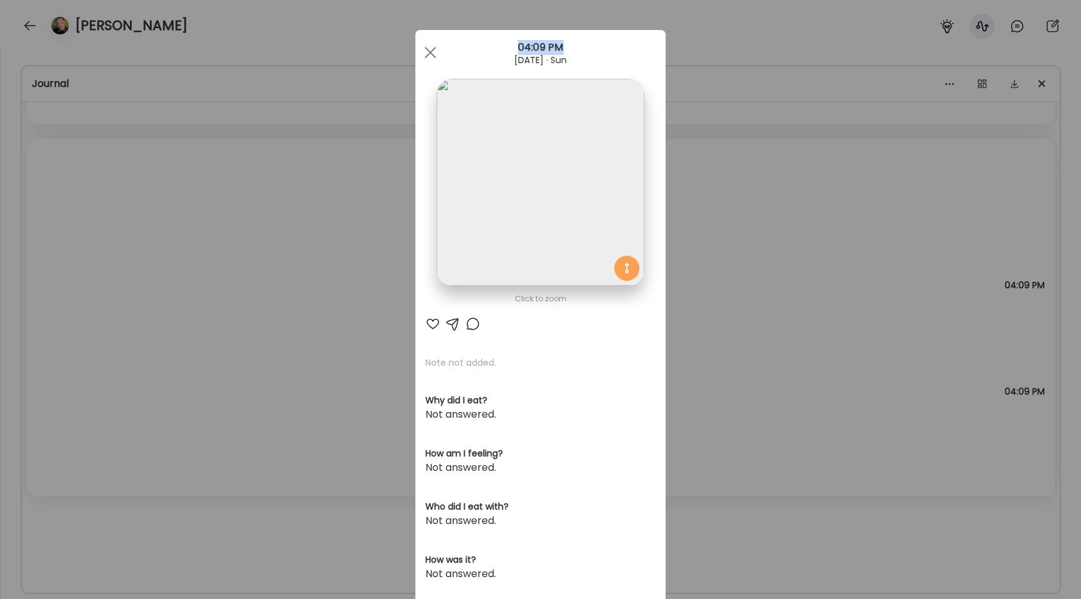
click at [502, 237] on img at bounding box center [540, 182] width 207 height 207
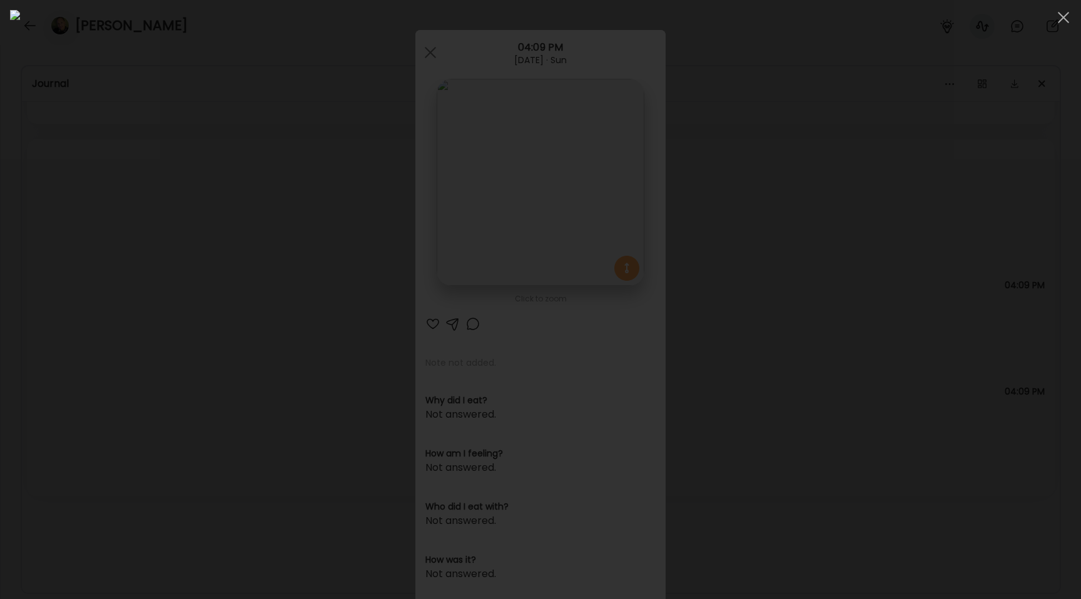
click at [165, 250] on div at bounding box center [540, 299] width 1061 height 579
click at [165, 250] on div "Ate Coach Dashboard Wahoo! It’s official Take a moment to set up your Coach Pro…" at bounding box center [540, 299] width 1081 height 599
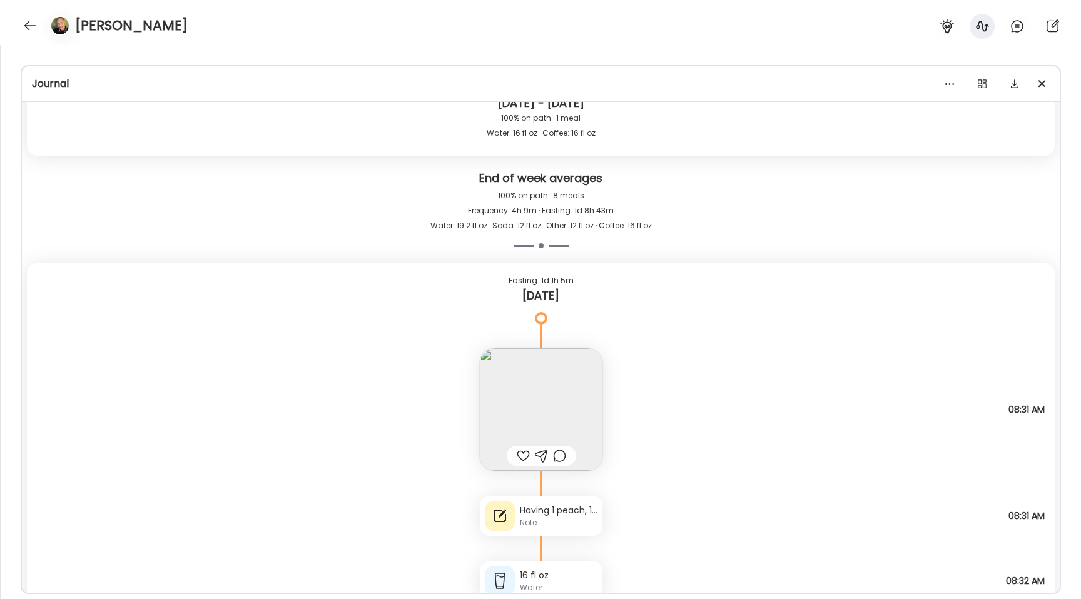
scroll to position [9940, 0]
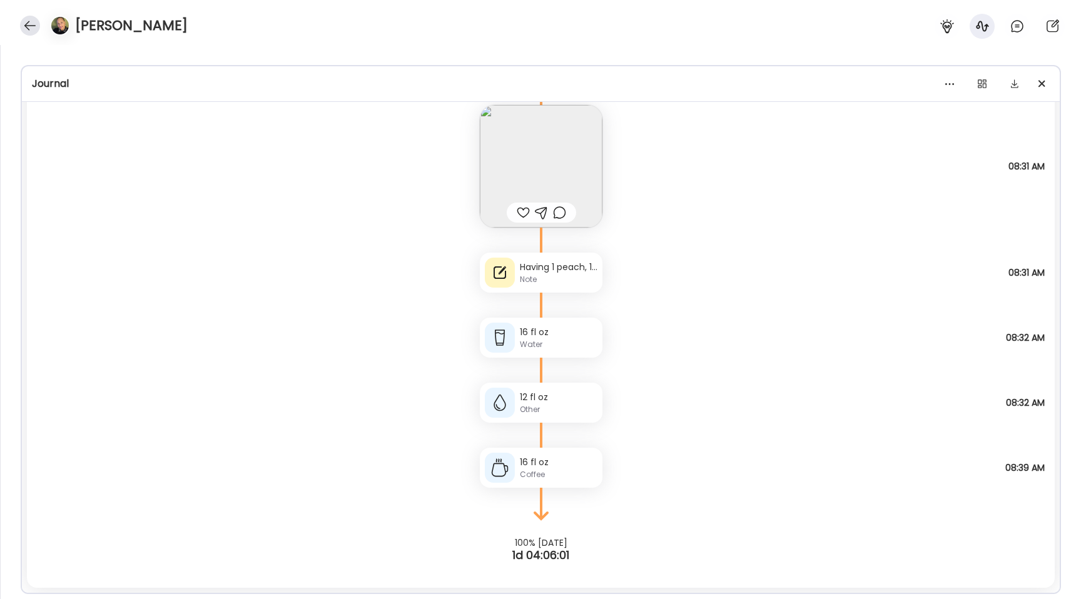
click at [26, 26] on div at bounding box center [30, 26] width 20 height 20
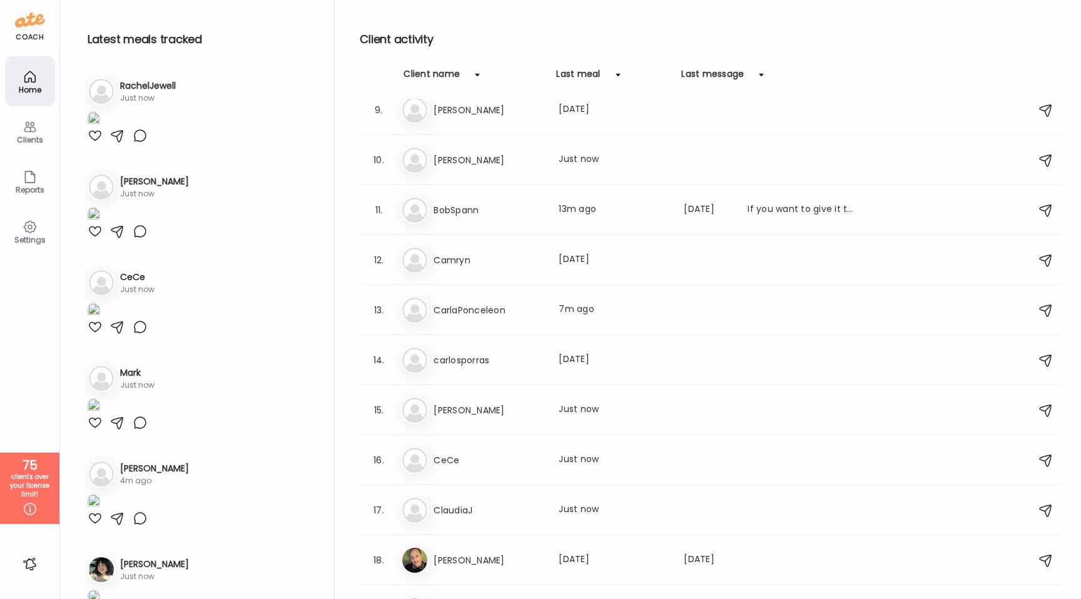
click at [29, 129] on icon at bounding box center [30, 126] width 15 height 15
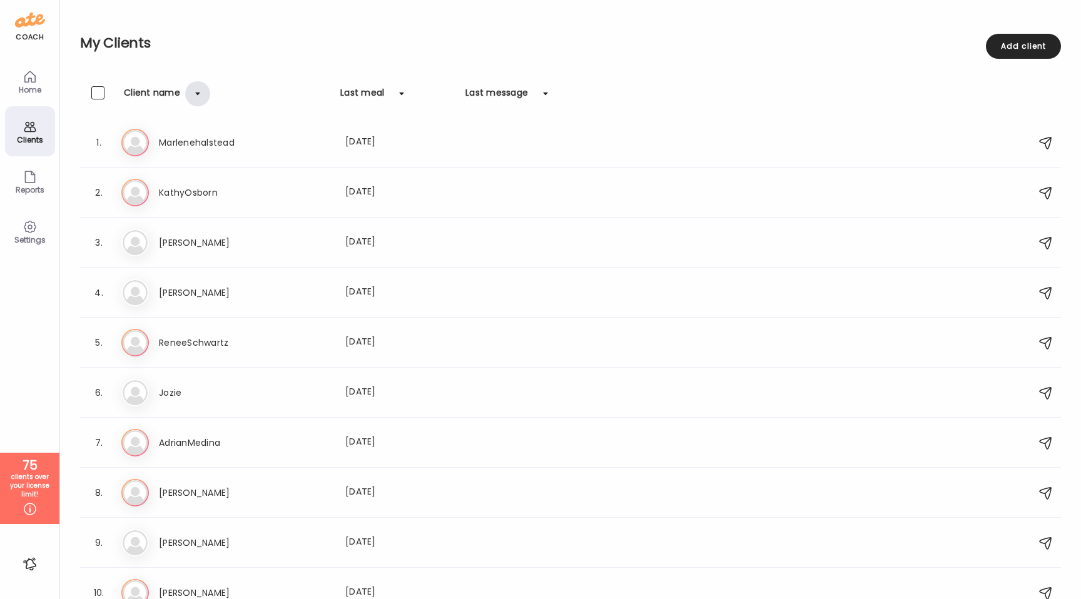
click at [195, 94] on div at bounding box center [197, 93] width 25 height 25
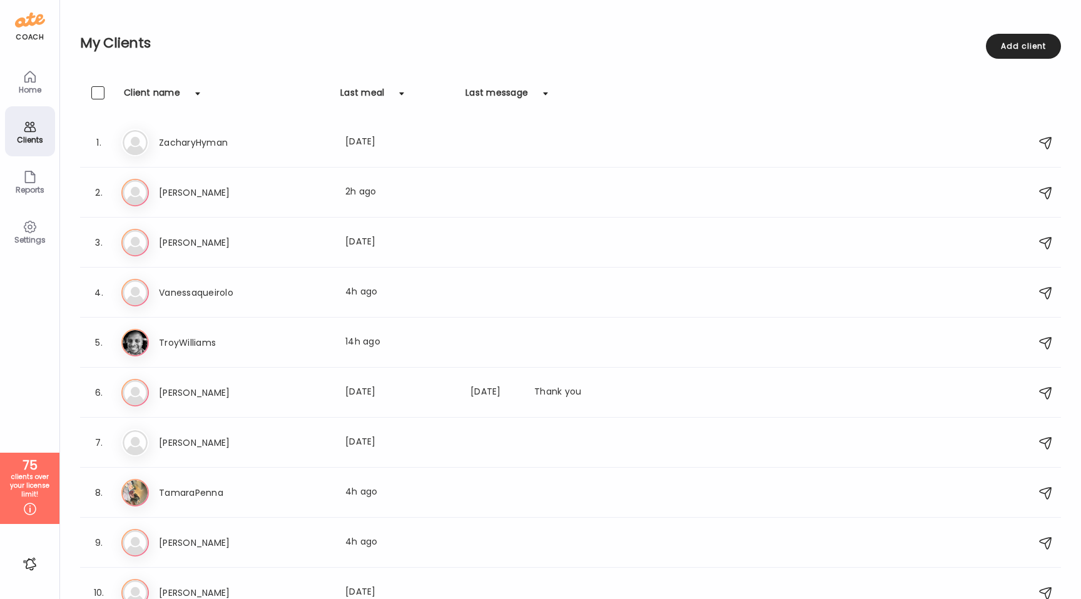
click at [369, 89] on div "Last meal" at bounding box center [362, 96] width 44 height 20
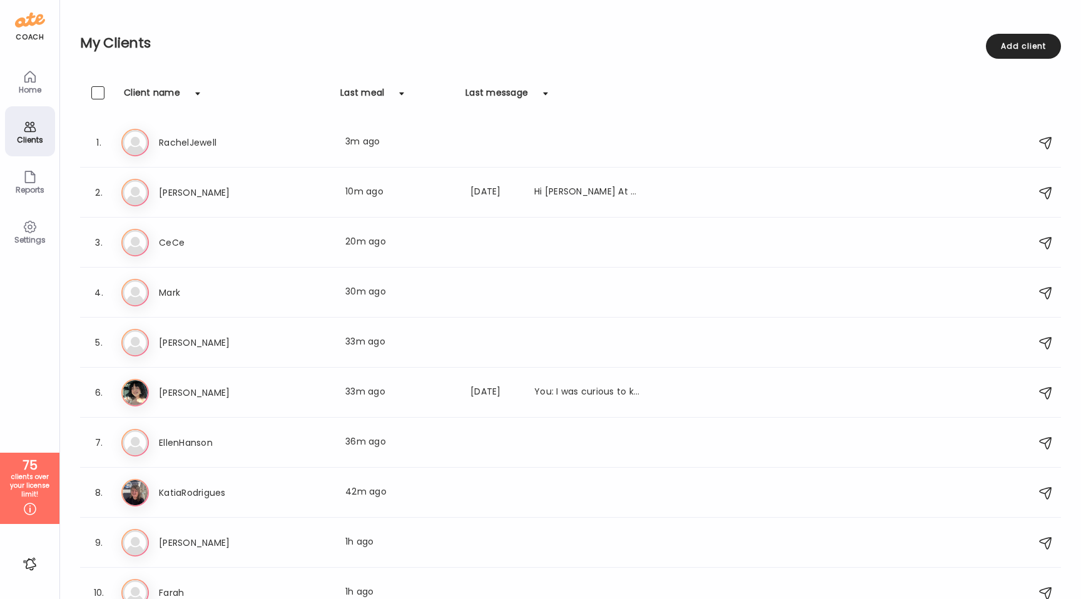
click at [367, 98] on div "Last meal" at bounding box center [362, 96] width 44 height 20
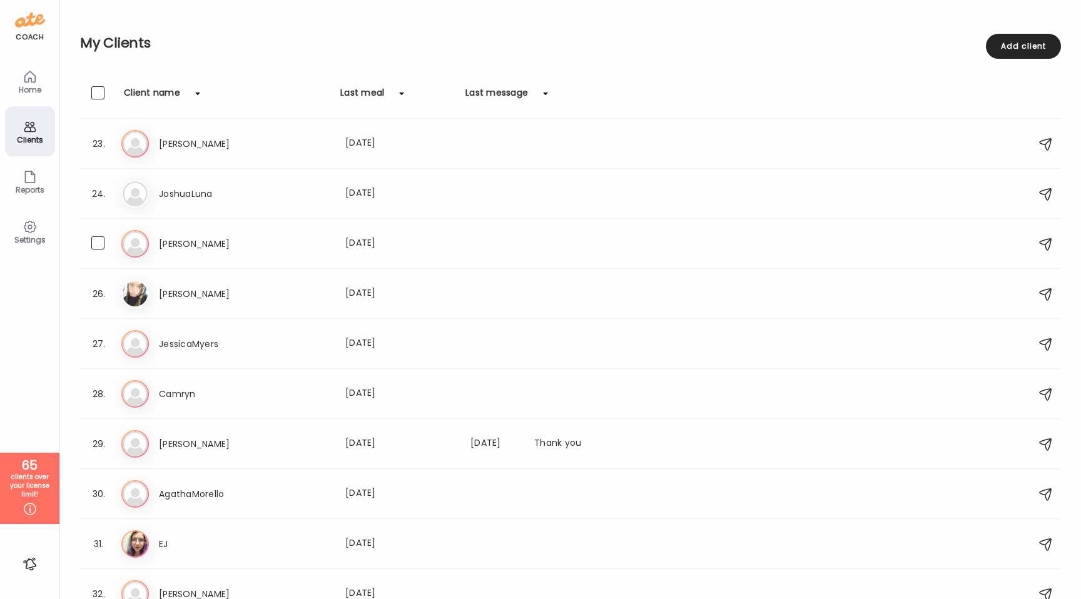
scroll to position [1101, 0]
click at [196, 91] on div at bounding box center [197, 93] width 25 height 25
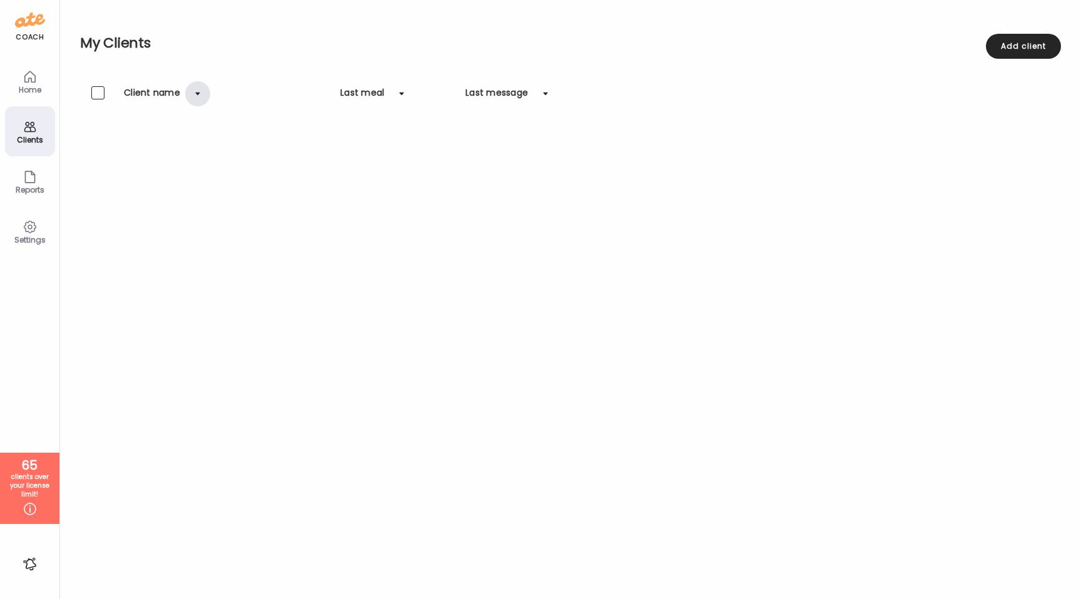
scroll to position [0, 0]
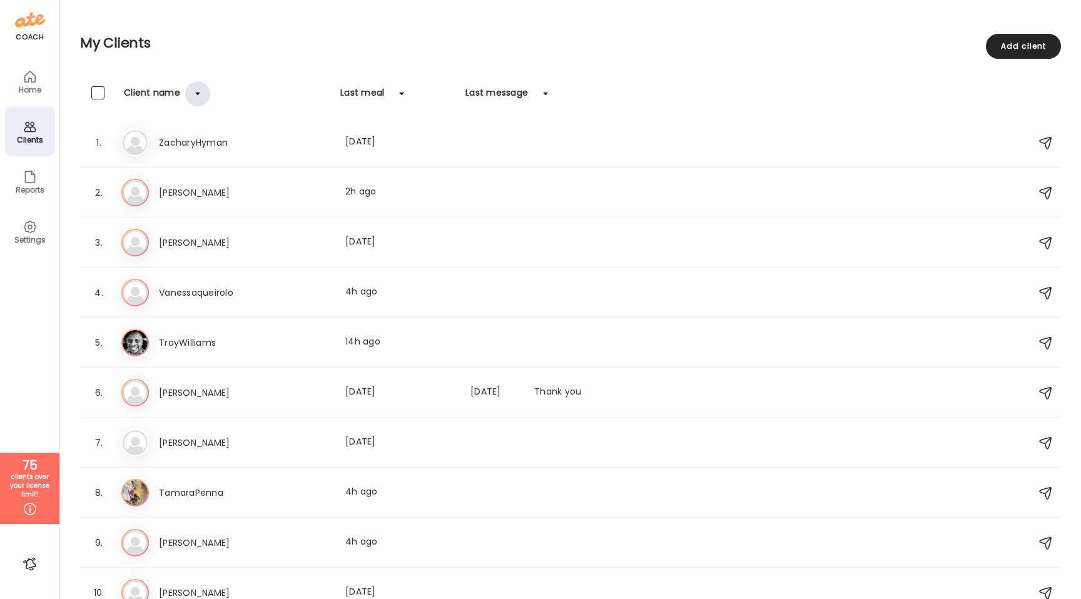
click at [196, 92] on div at bounding box center [197, 93] width 25 height 25
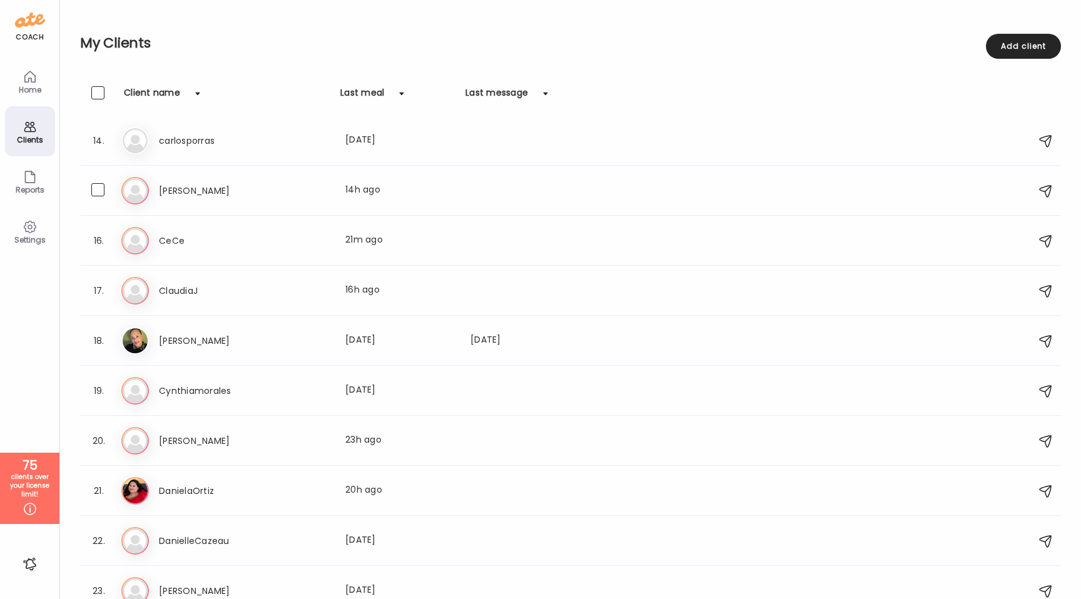
scroll to position [812, 0]
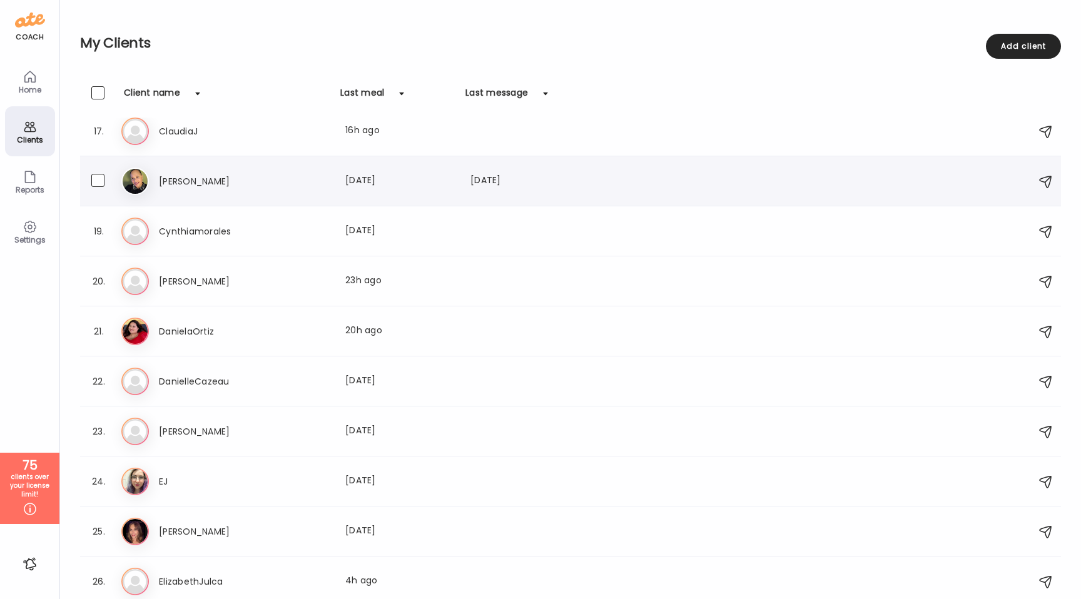
click at [473, 190] on div "Co Conchita Last meal: 1d ago Last message: 1288d ago" at bounding box center [572, 182] width 902 height 28
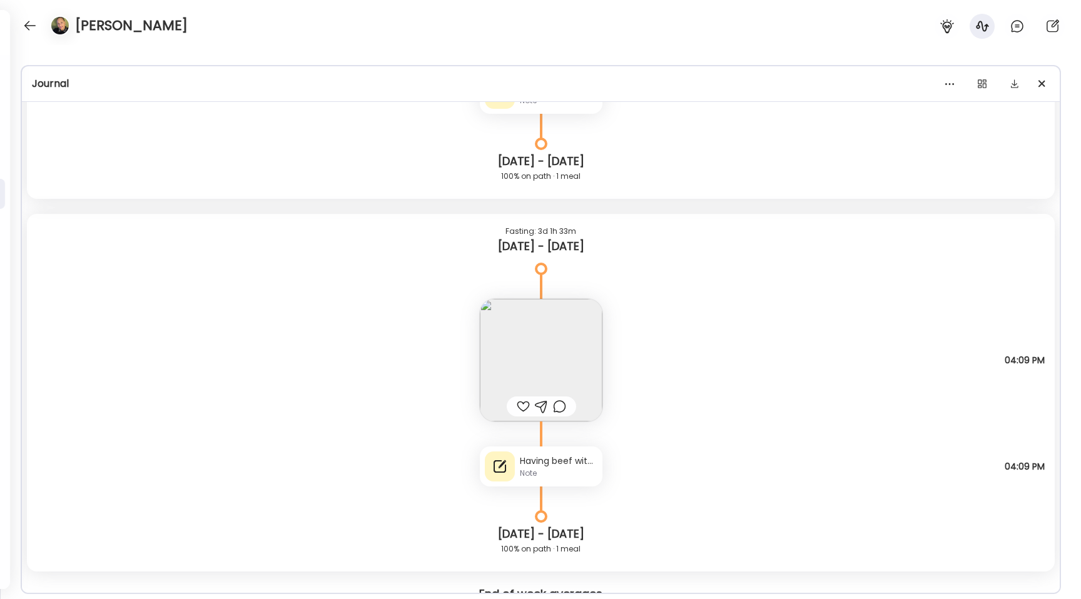
scroll to position [2400, 0]
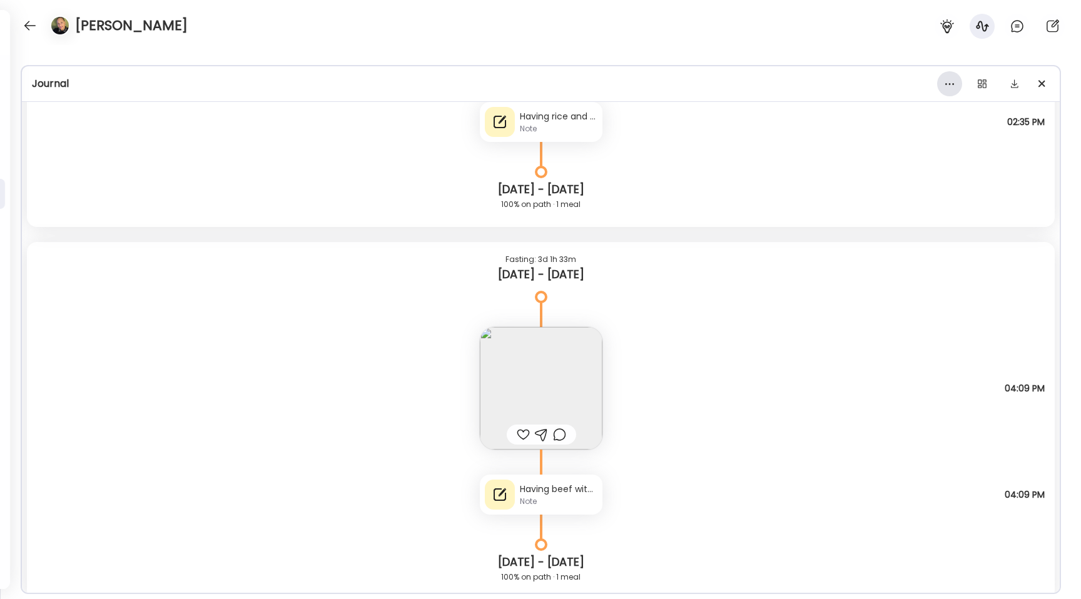
click at [955, 84] on div at bounding box center [949, 83] width 25 height 25
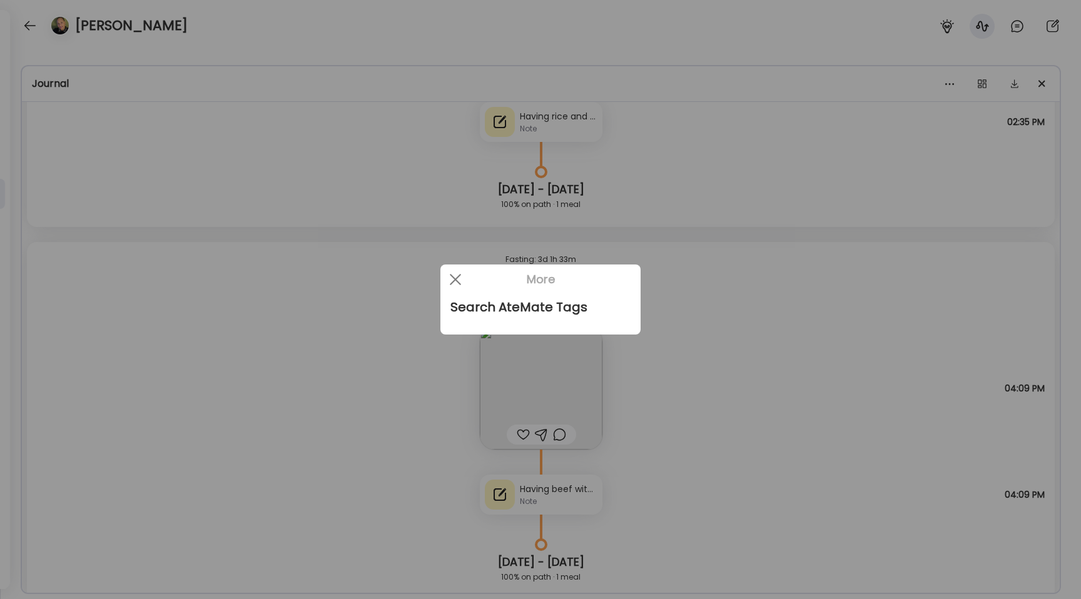
click at [911, 142] on div at bounding box center [540, 299] width 1081 height 599
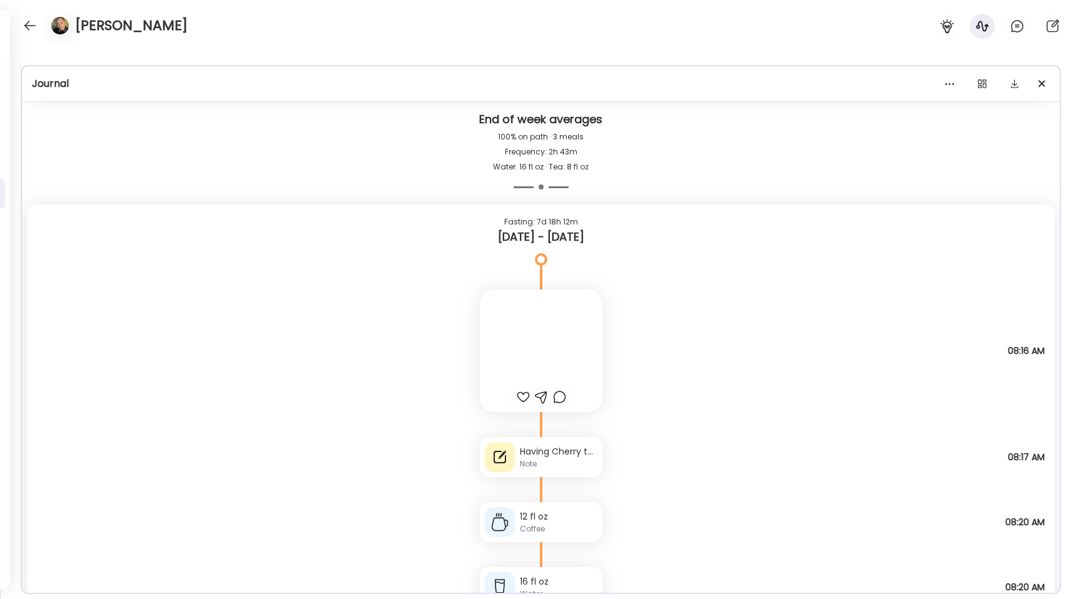
scroll to position [3813, 0]
